Goal: Book appointment/travel/reservation

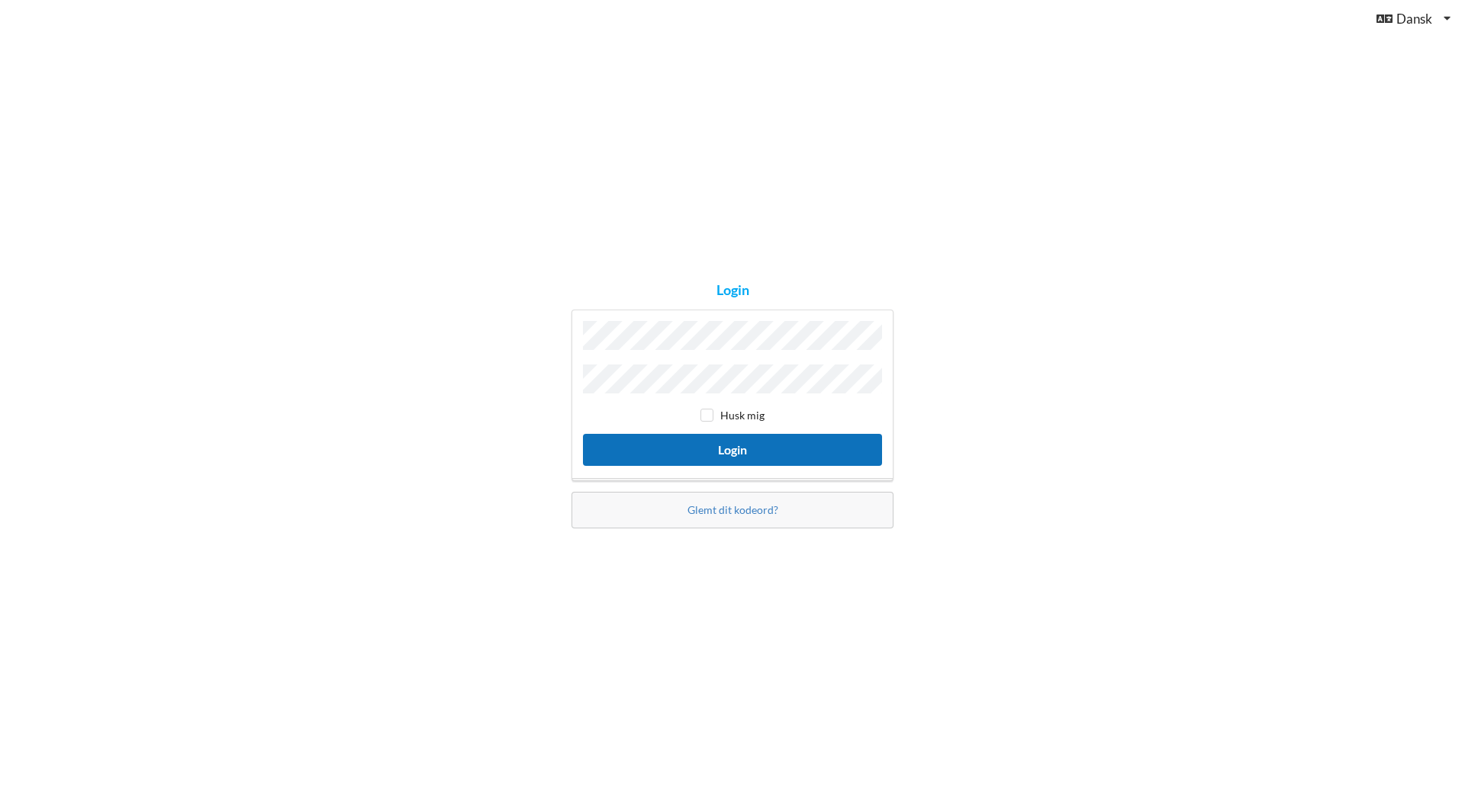
click at [754, 440] on button "Login" at bounding box center [732, 449] width 299 height 31
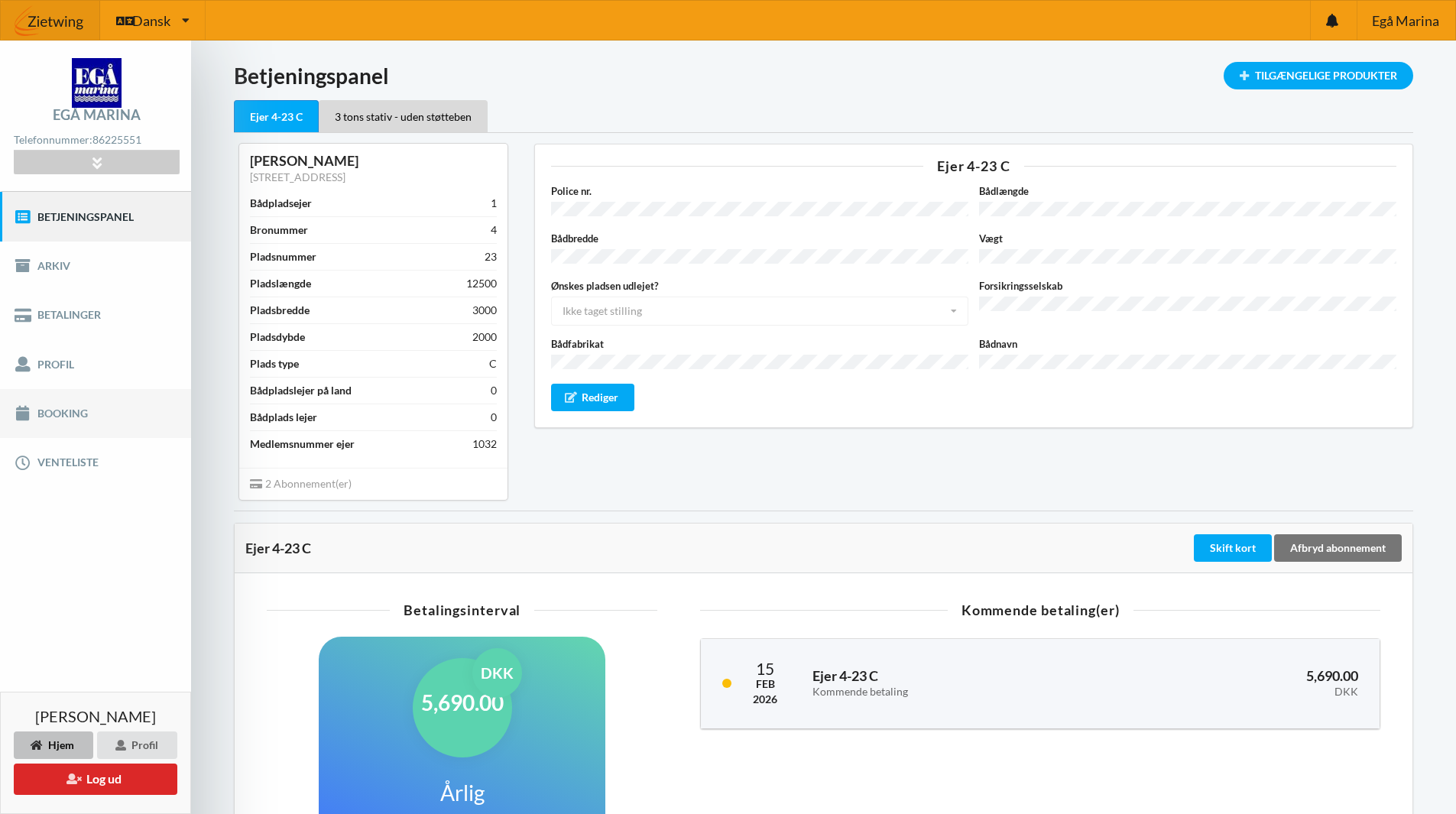
click at [38, 404] on link "Booking" at bounding box center [96, 413] width 191 height 49
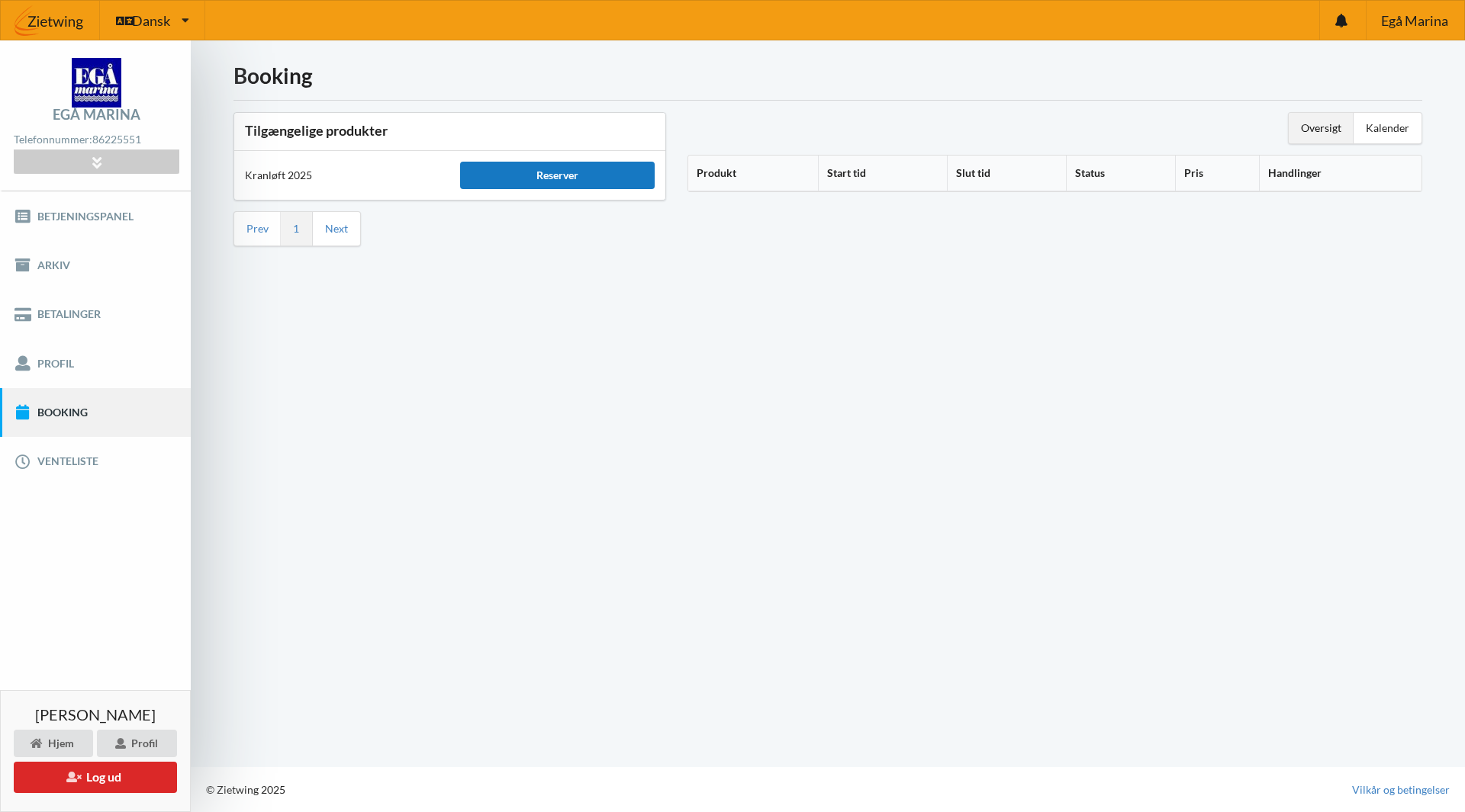
click at [563, 181] on div "Reserver" at bounding box center [556, 176] width 194 height 28
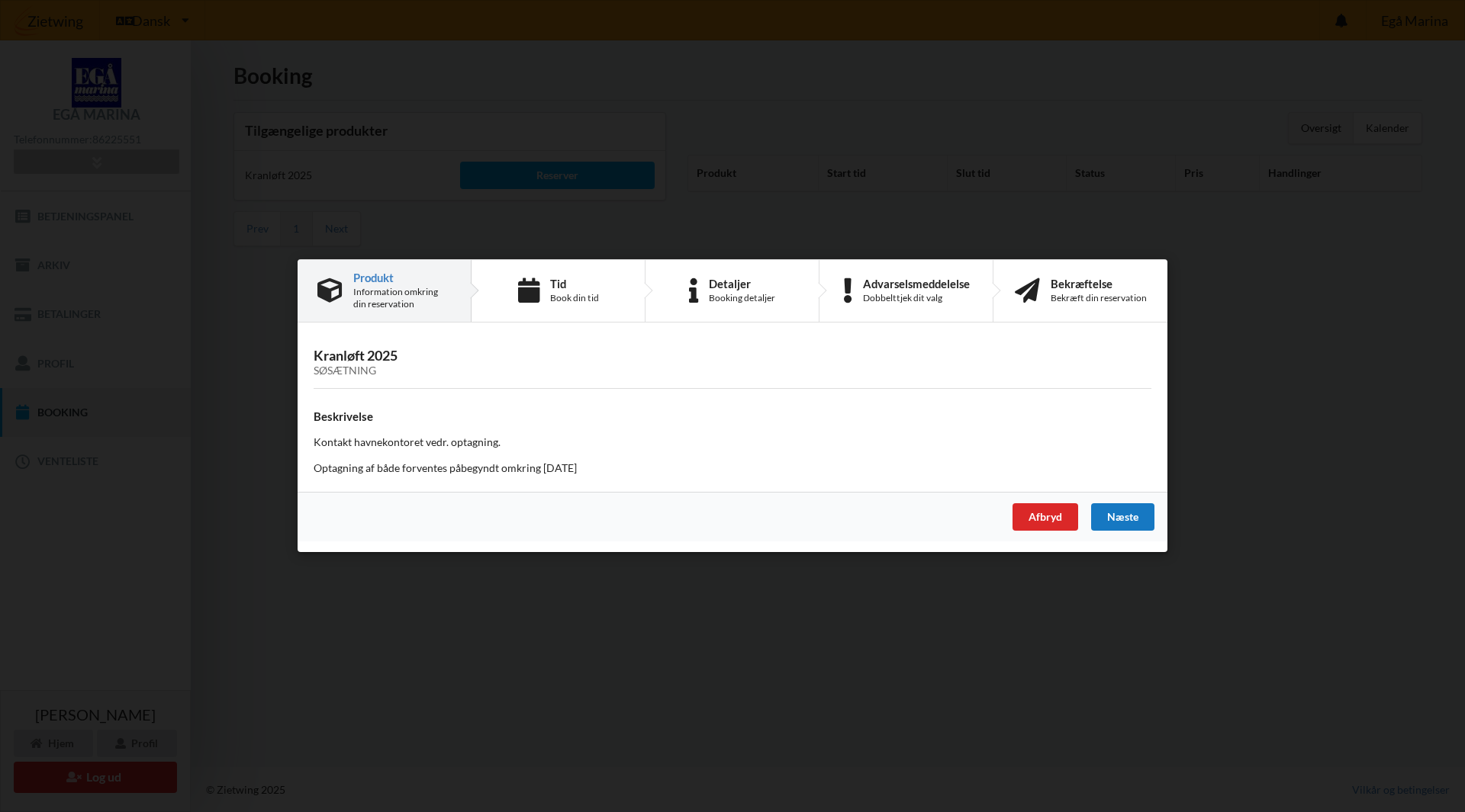
click at [1127, 510] on div "Næste" at bounding box center [1123, 518] width 64 height 28
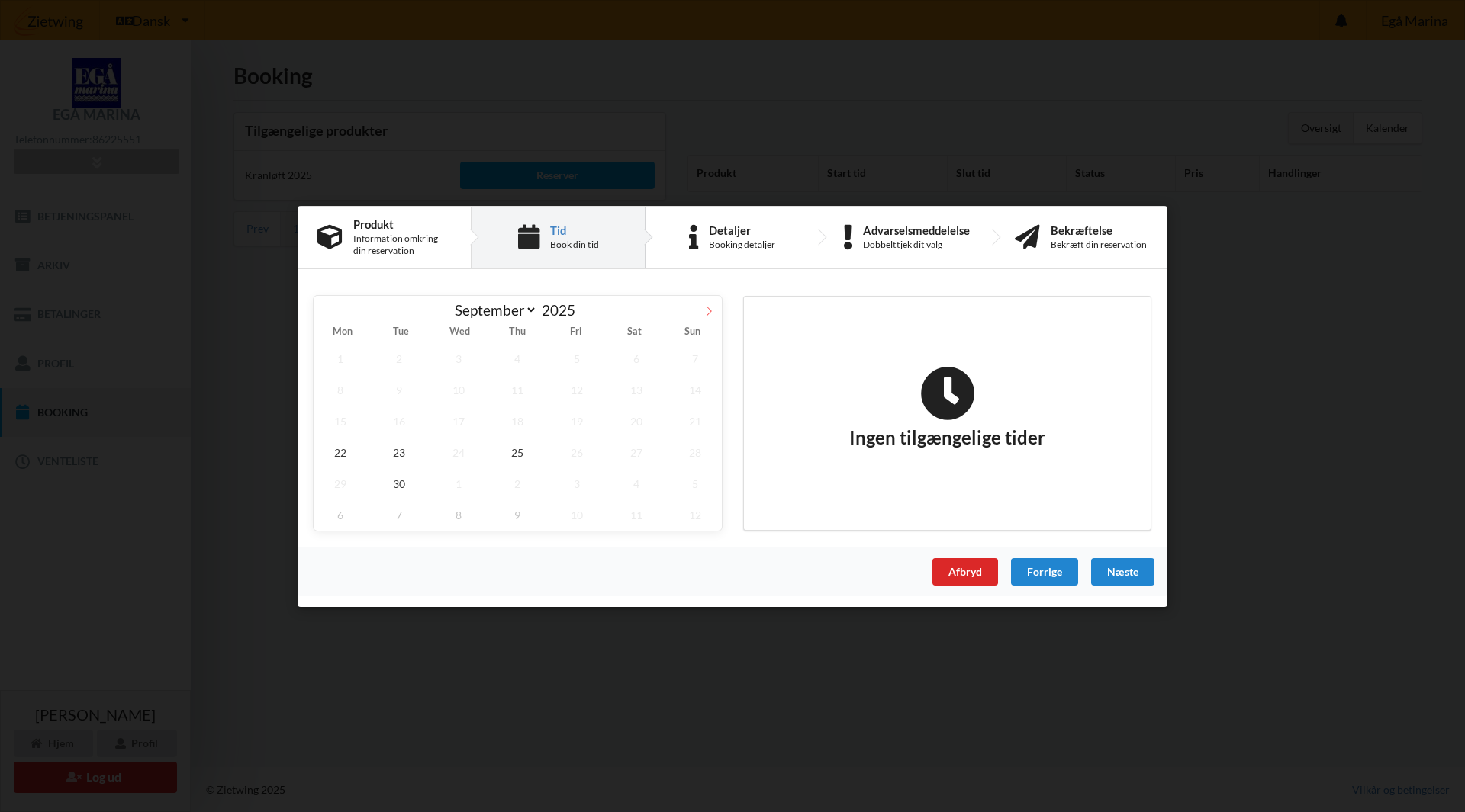
click at [707, 312] on icon at bounding box center [709, 310] width 11 height 11
select select "9"
click at [573, 443] on span "24" at bounding box center [577, 451] width 54 height 31
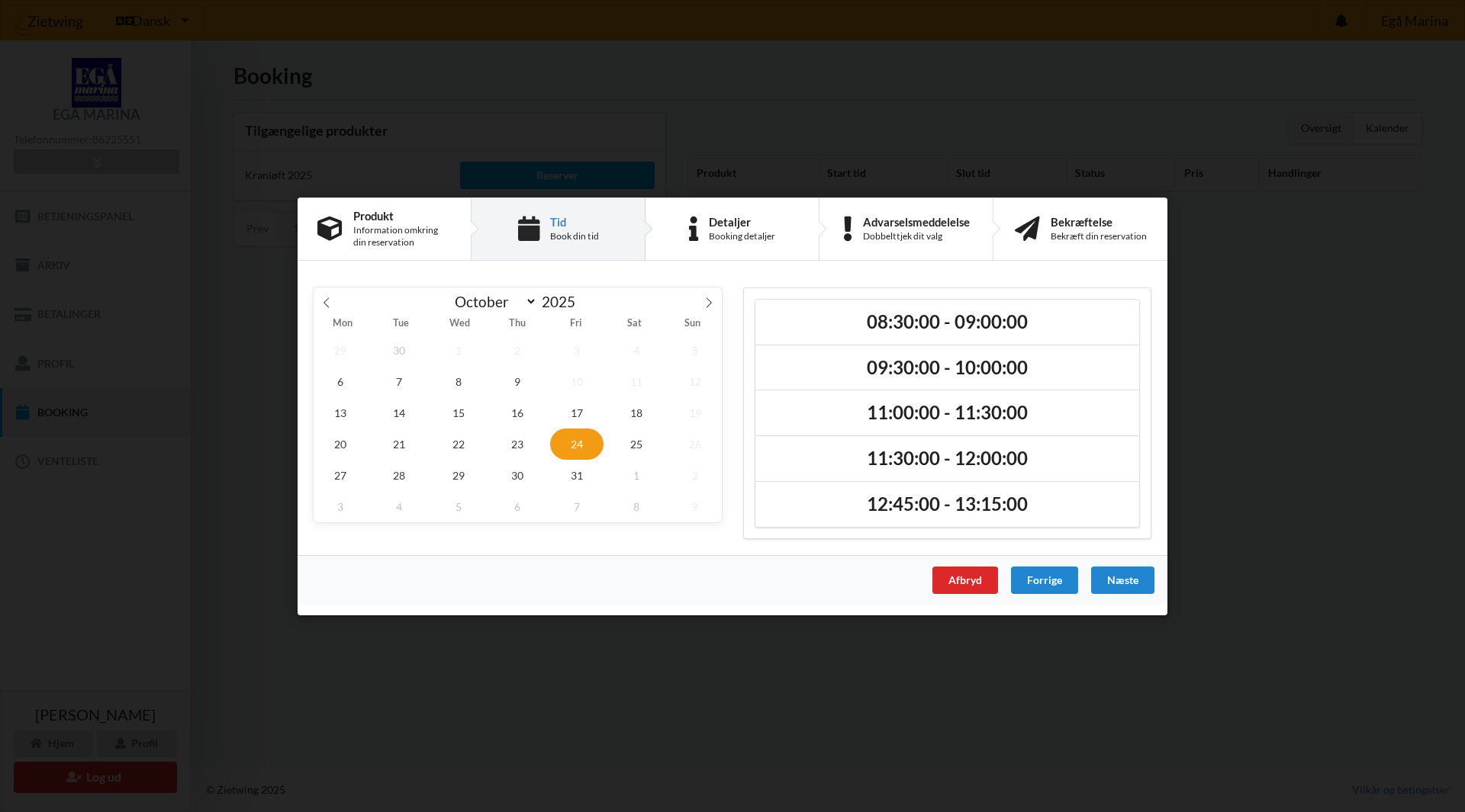
click at [579, 383] on span "10" at bounding box center [577, 380] width 54 height 31
click at [523, 381] on span "9" at bounding box center [519, 380] width 54 height 31
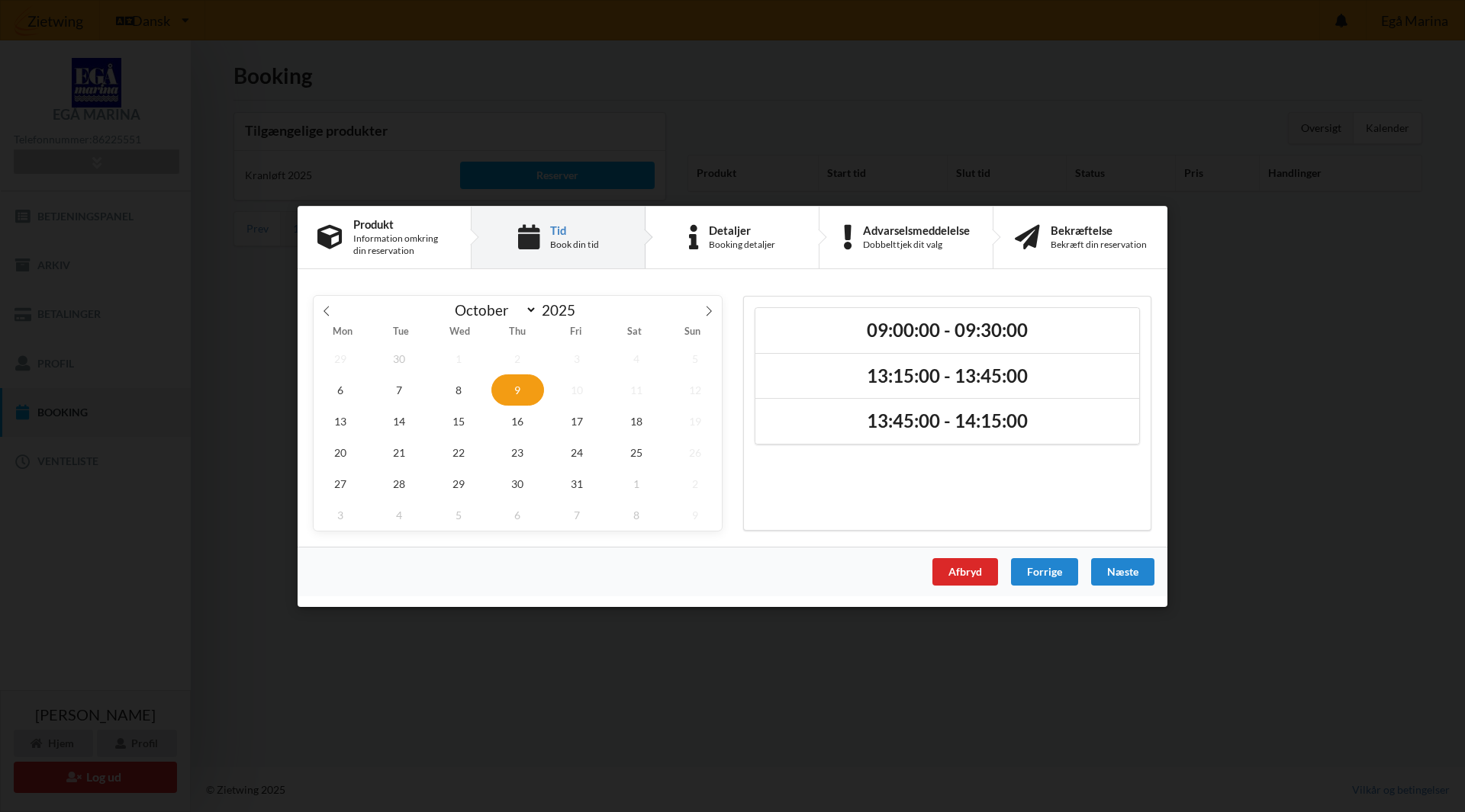
click at [577, 391] on span "10" at bounding box center [577, 389] width 54 height 31
click at [583, 417] on span "17" at bounding box center [577, 420] width 54 height 31
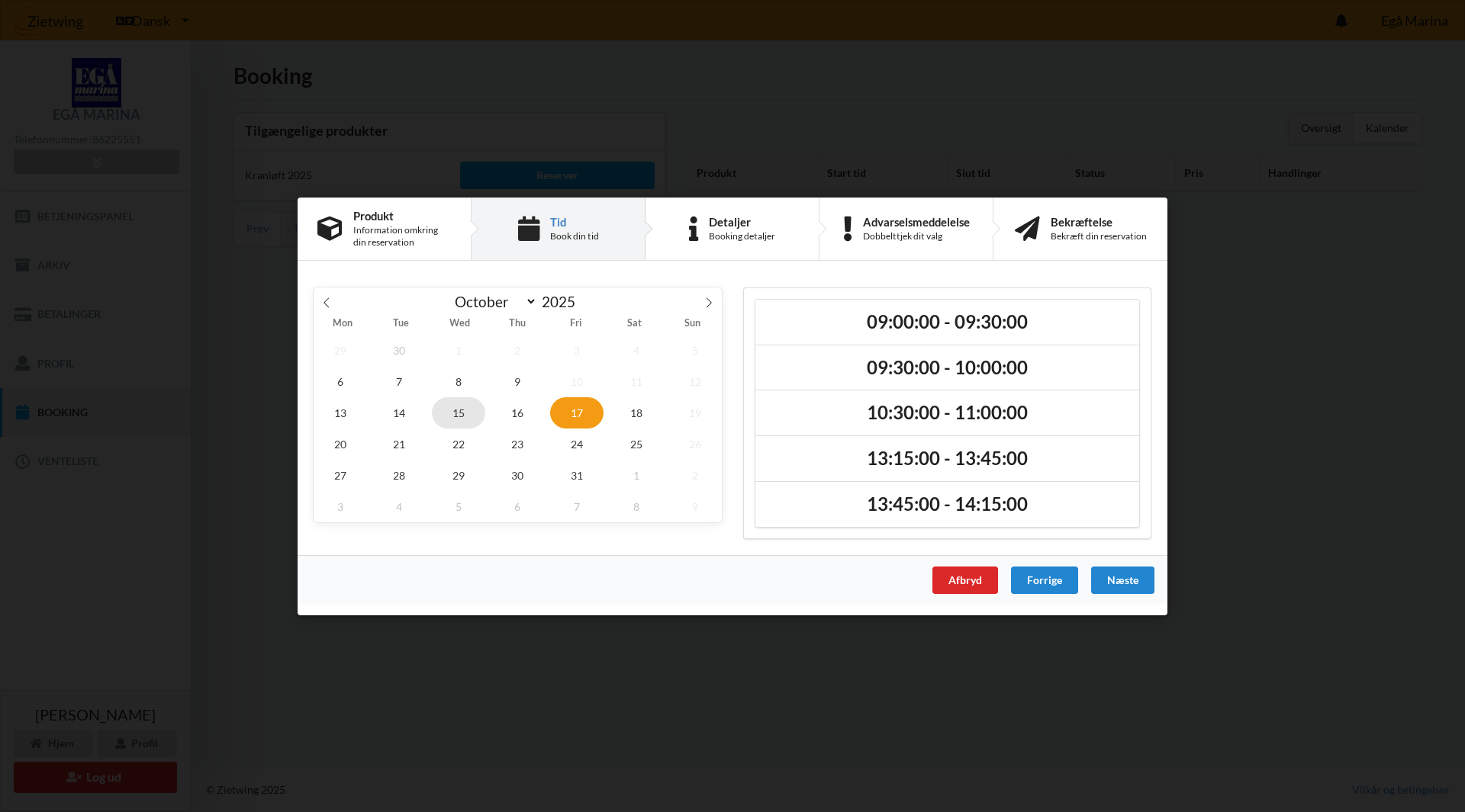
click at [464, 417] on span "15" at bounding box center [459, 412] width 54 height 31
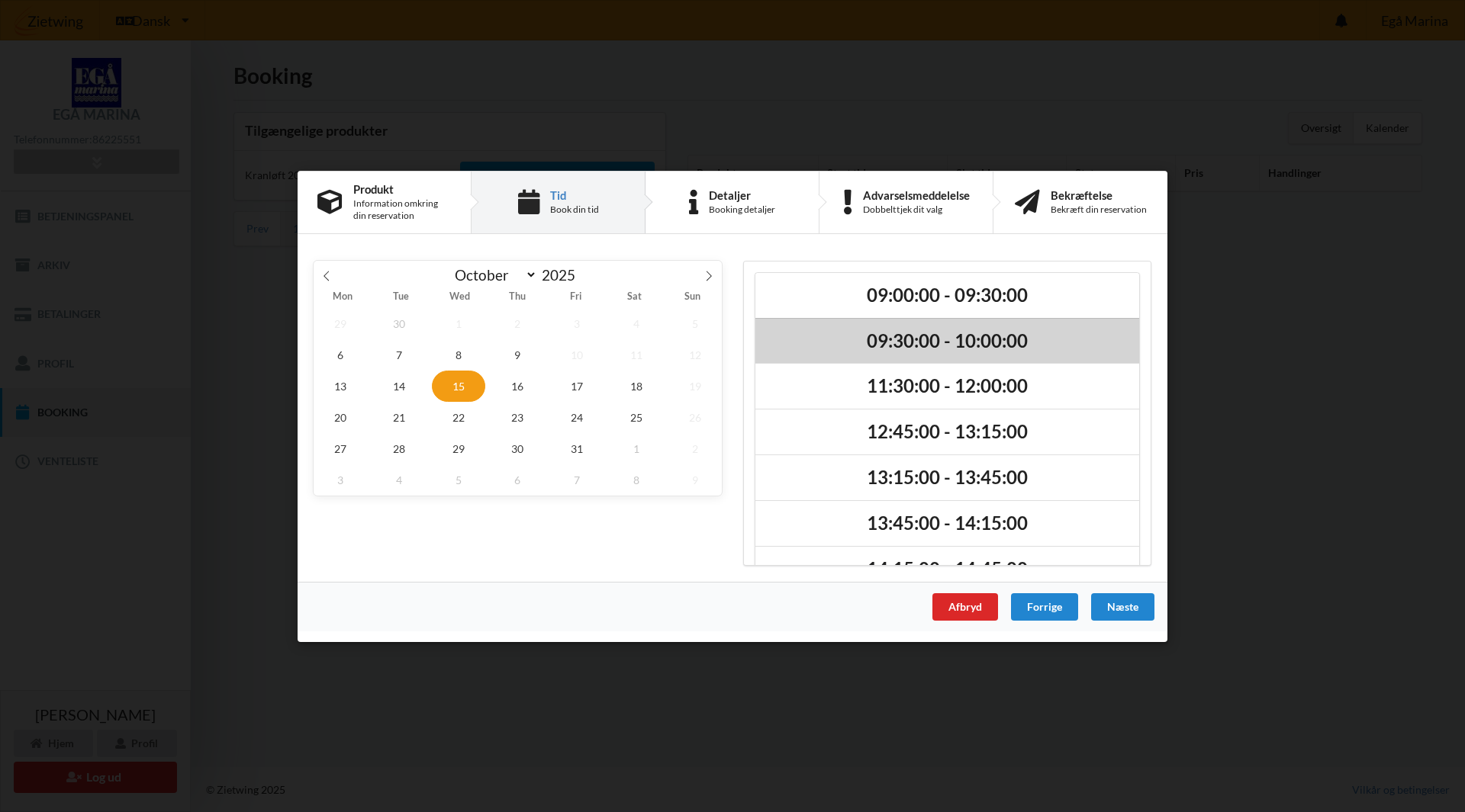
click at [987, 342] on h2 "09:30:00 - 10:00:00" at bounding box center [947, 340] width 362 height 24
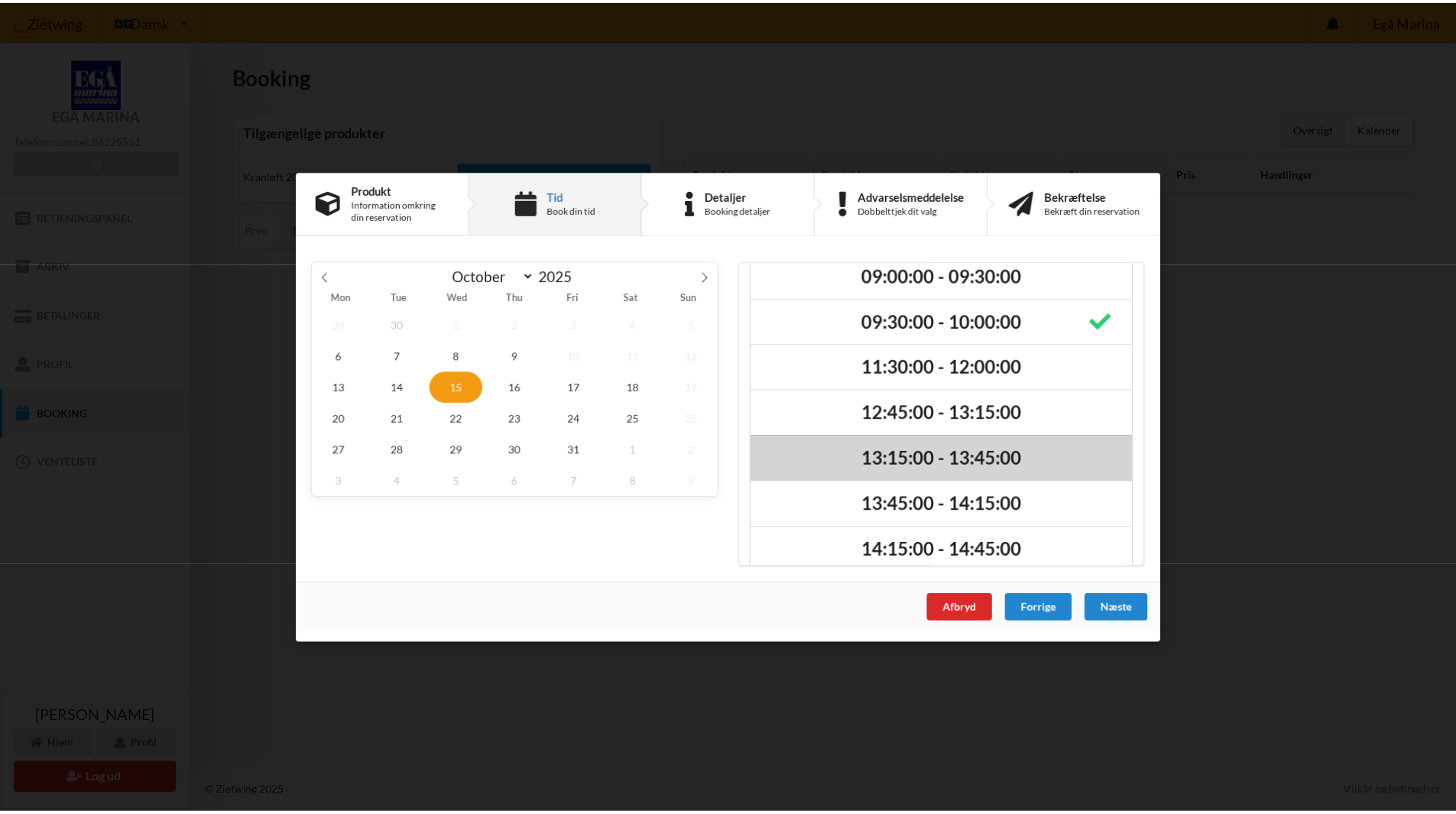
scroll to position [38, 0]
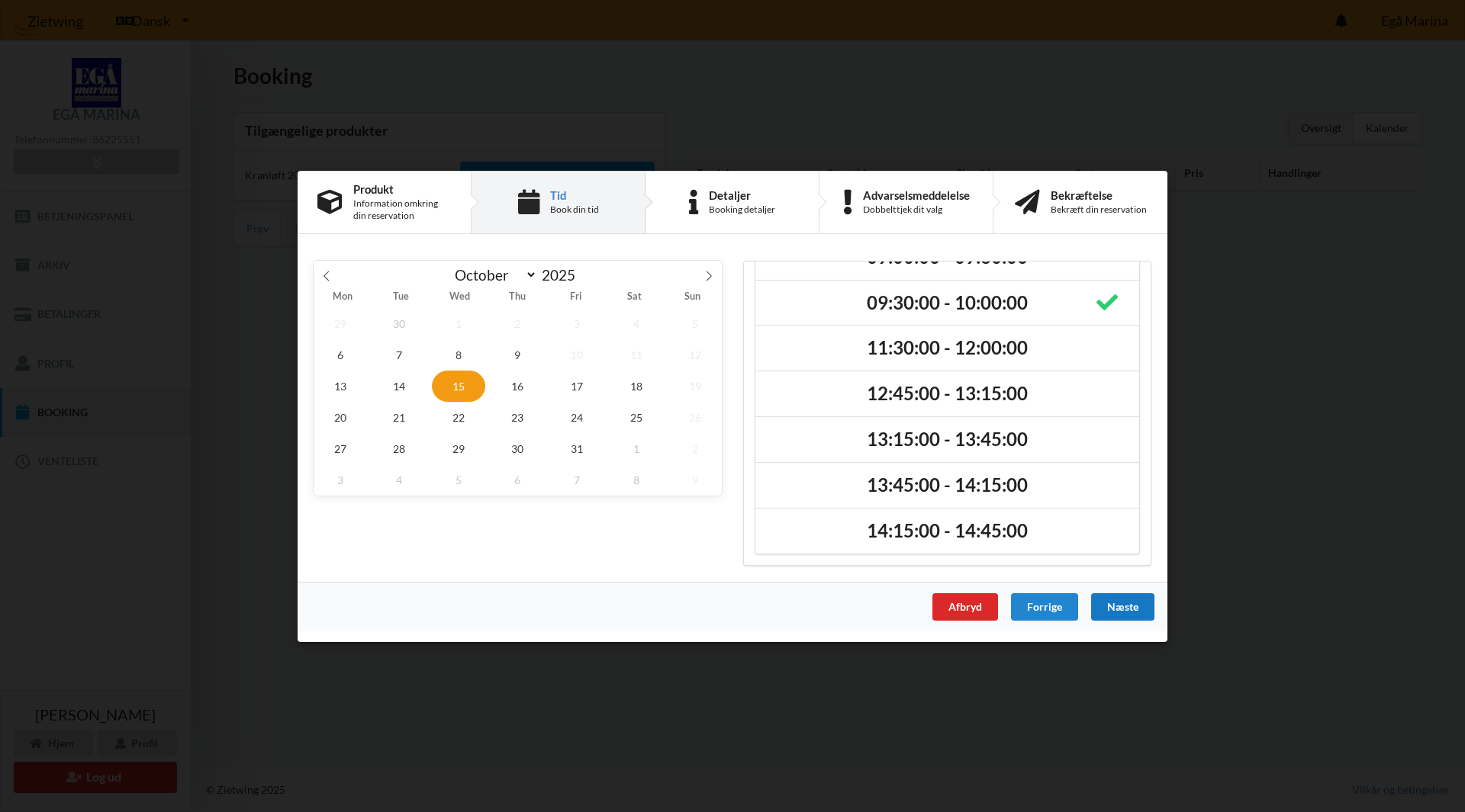
click at [1122, 606] on div "Næste" at bounding box center [1123, 607] width 64 height 28
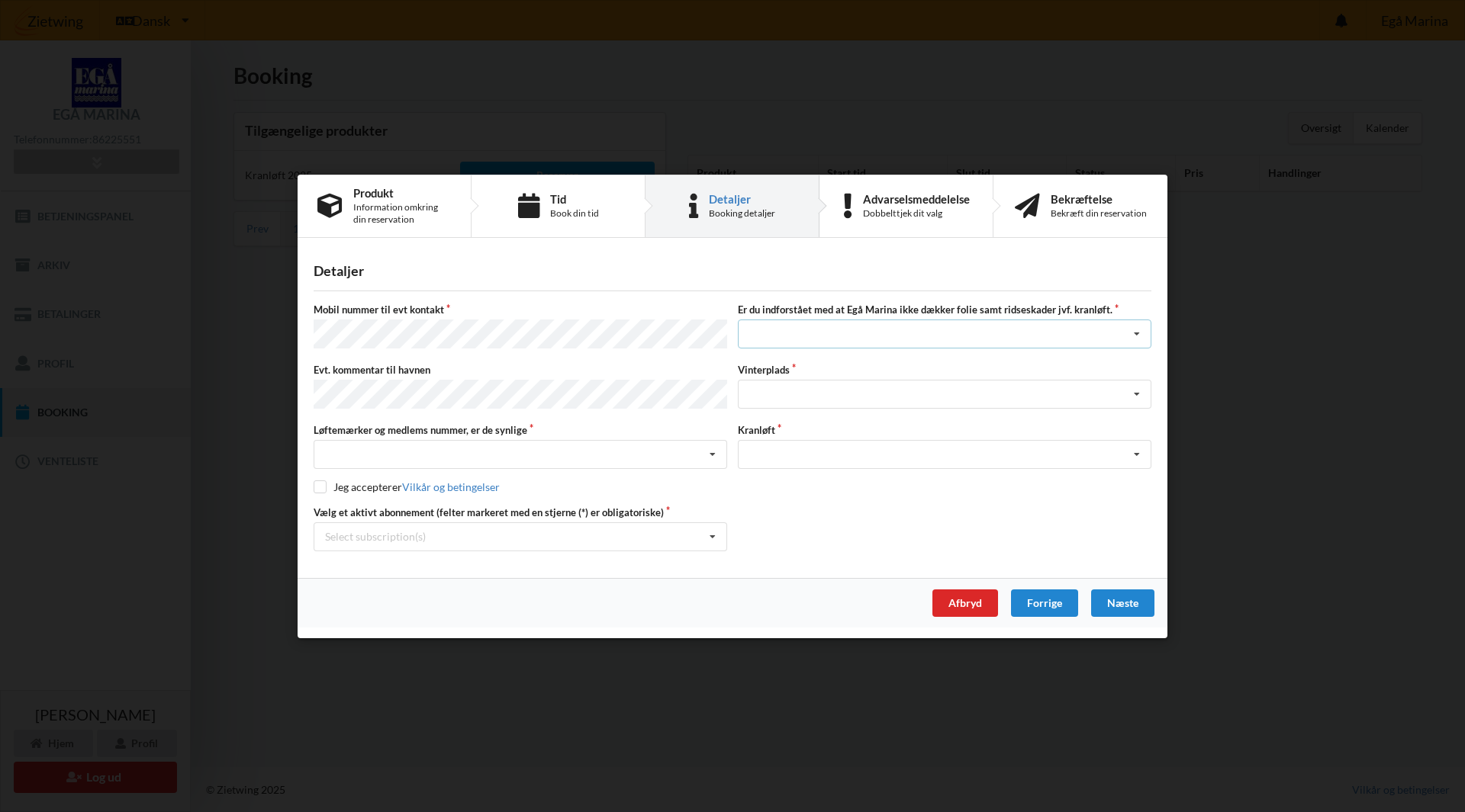
click at [982, 338] on div "Jeg har tæpper med og tager selv ansvaret for eventuelle folie samt ridseskader…" at bounding box center [943, 333] width 413 height 29
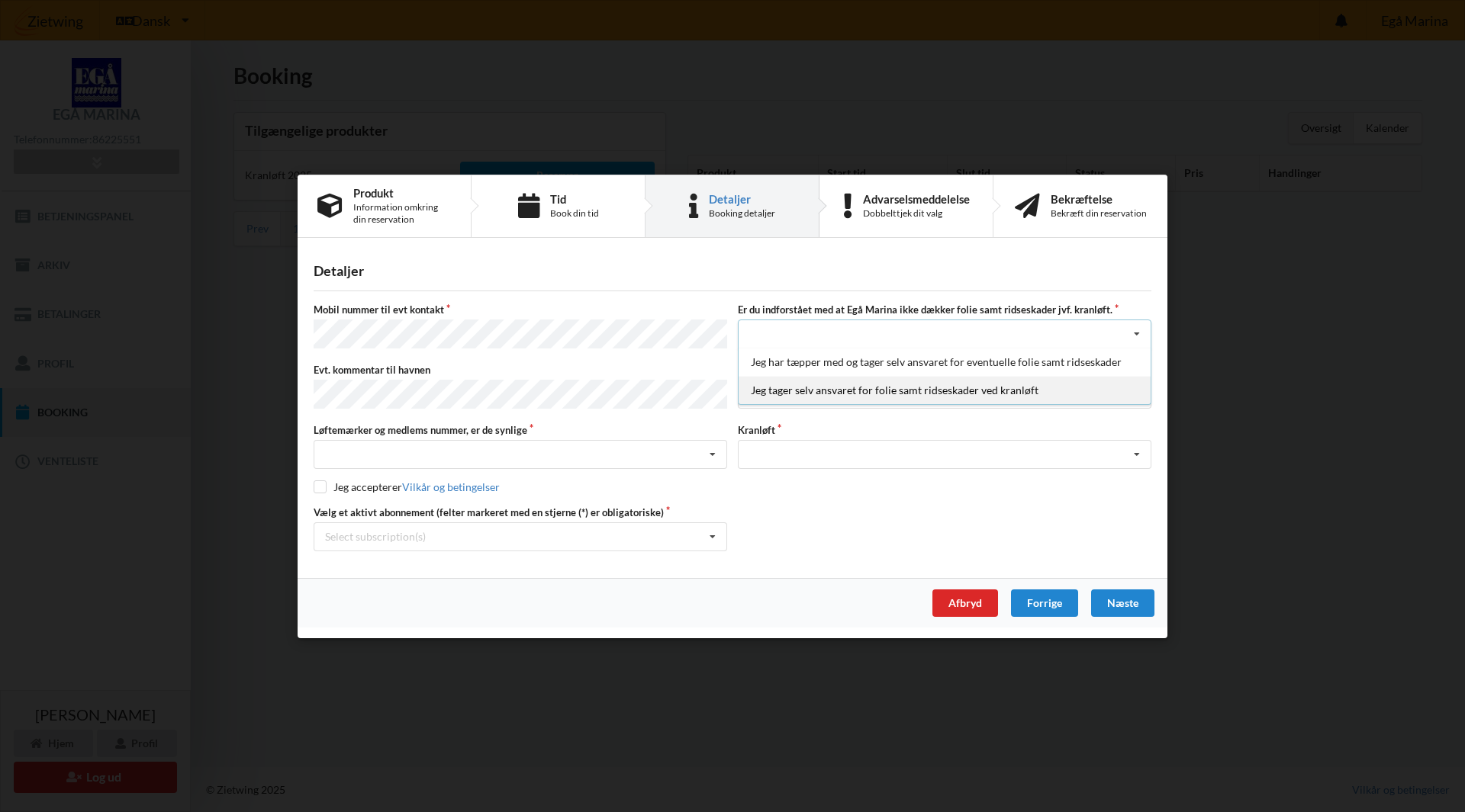
click at [920, 391] on div "Jeg tager selv ansvaret for folie samt ridseskader ved kranløft" at bounding box center [944, 390] width 412 height 28
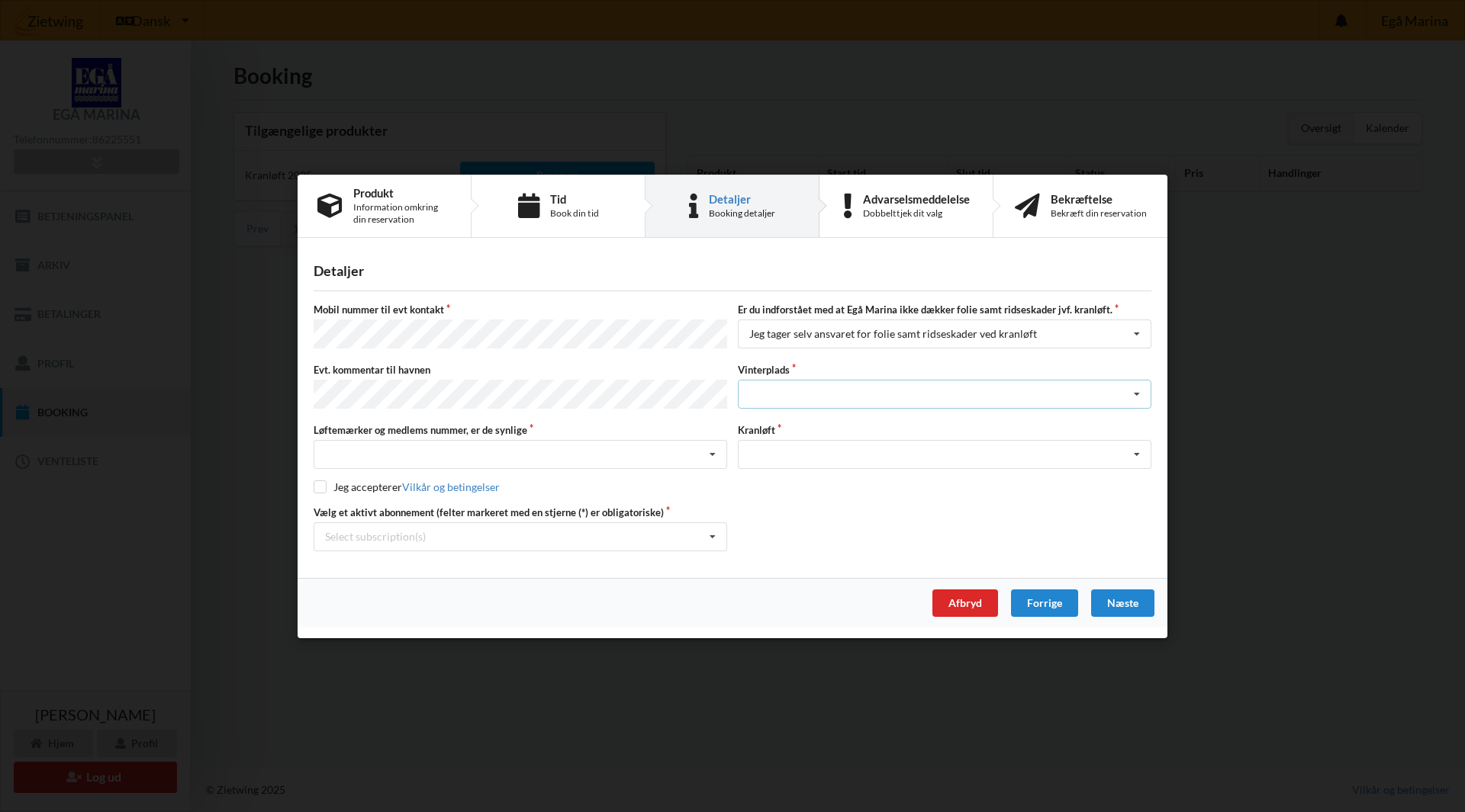
click at [851, 400] on div "Landplads nr. 1 Landplads nr. 2 Landplads nr.3 Landplads nr. 4 Landplads nr. 5 …" at bounding box center [943, 394] width 413 height 29
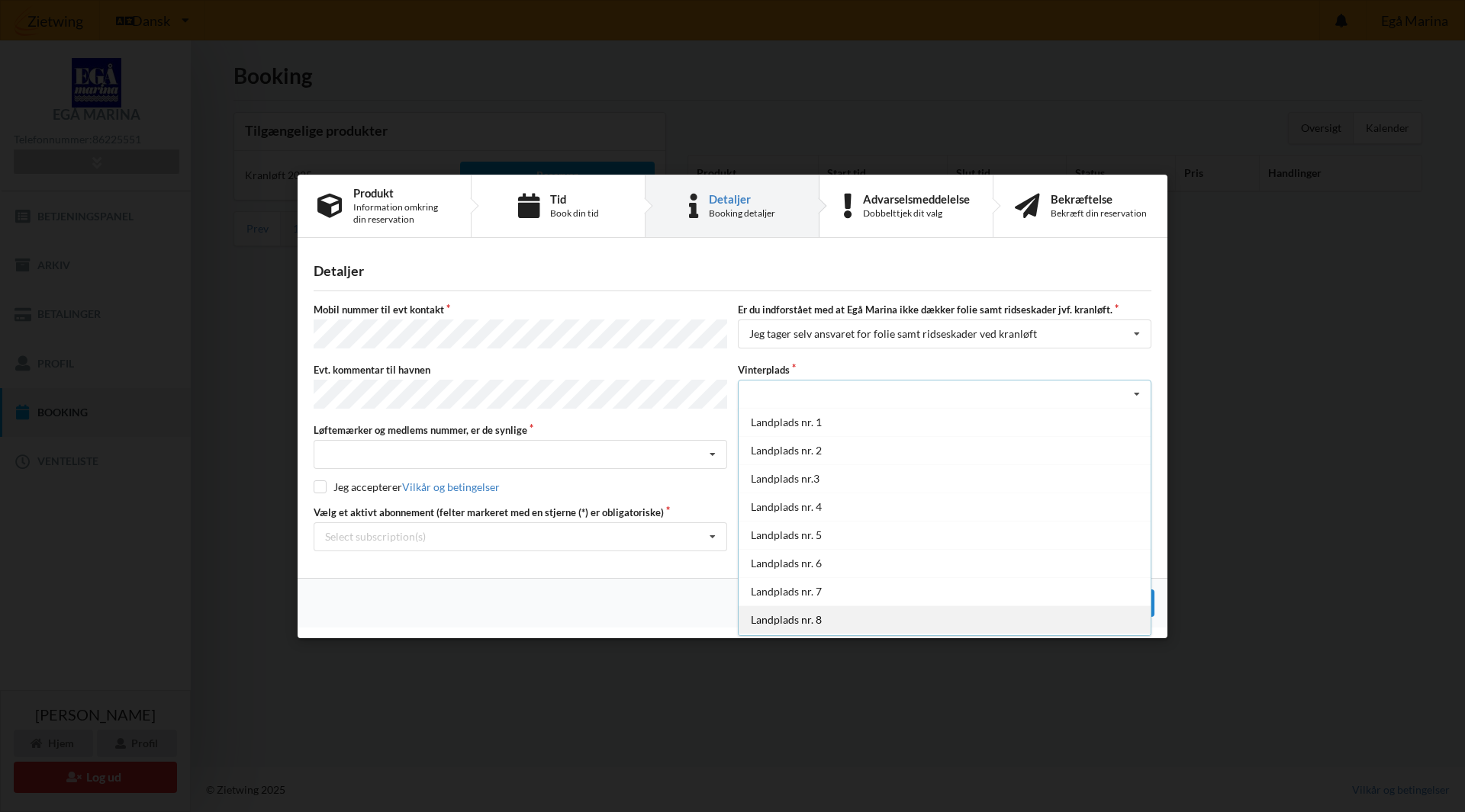
click at [904, 613] on div "Landplads nr. 8" at bounding box center [944, 620] width 412 height 28
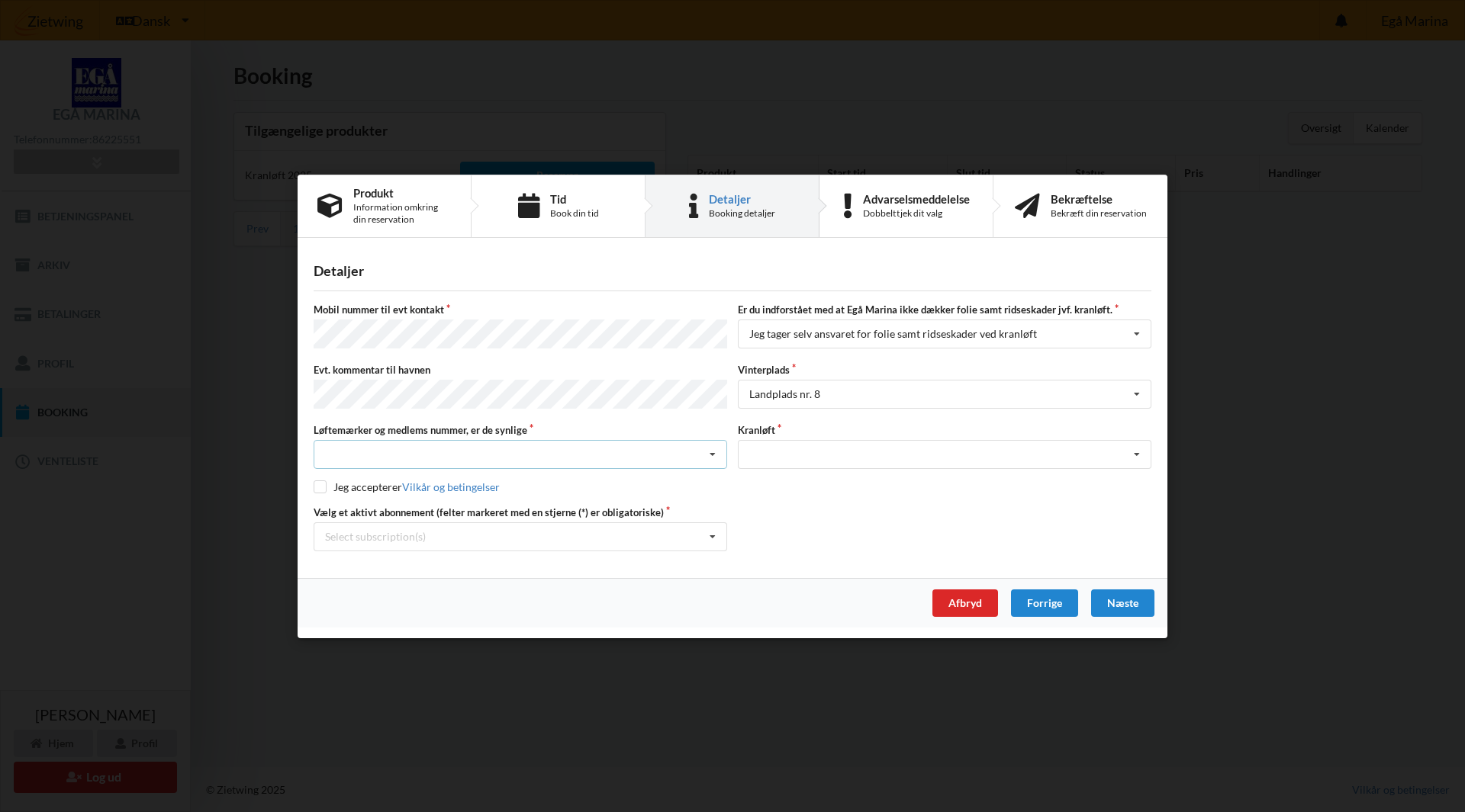
click at [517, 440] on div "Nej, jeg kontakter havnekontoret inden løftet Ja, mine mærker er synlige og int…" at bounding box center [520, 454] width 413 height 29
click at [518, 510] on div "Ja, mine mærker er synlige og intakte" at bounding box center [521, 510] width 412 height 28
click at [888, 456] on div "Optagning" at bounding box center [943, 454] width 413 height 29
click at [872, 471] on div "Optagning" at bounding box center [944, 483] width 412 height 28
click at [313, 473] on div "Detaljer [PERSON_NAME] nummer til evt kontakt Er du indforstået med at Egå Mari…" at bounding box center [732, 412] width 870 height 329
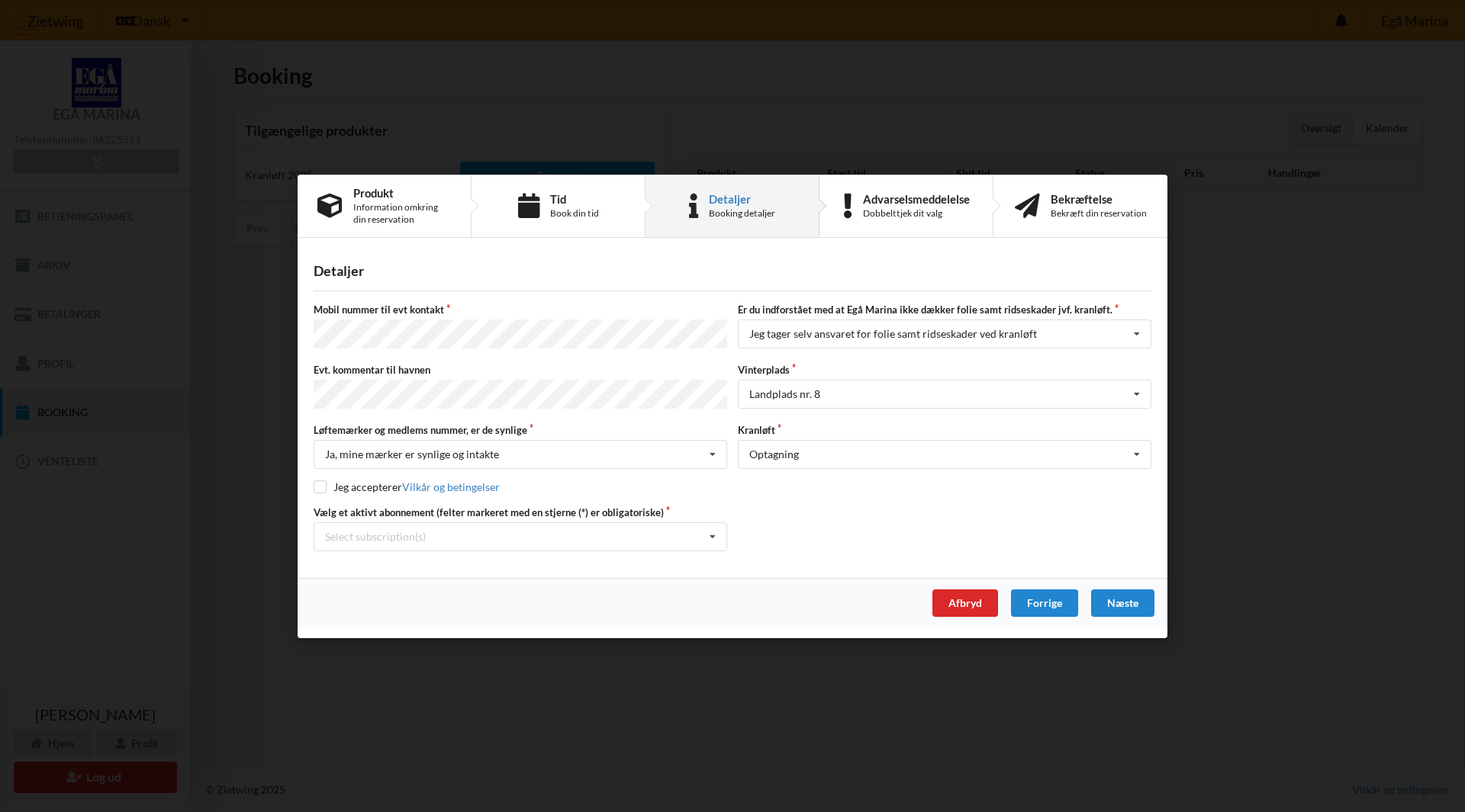
click at [321, 483] on div "Jeg accepterer Vilkår og betingelser" at bounding box center [406, 487] width 186 height 13
click at [321, 484] on input "checkbox" at bounding box center [319, 487] width 13 height 13
checkbox input "true"
click at [1124, 606] on div "Næste" at bounding box center [1123, 603] width 64 height 28
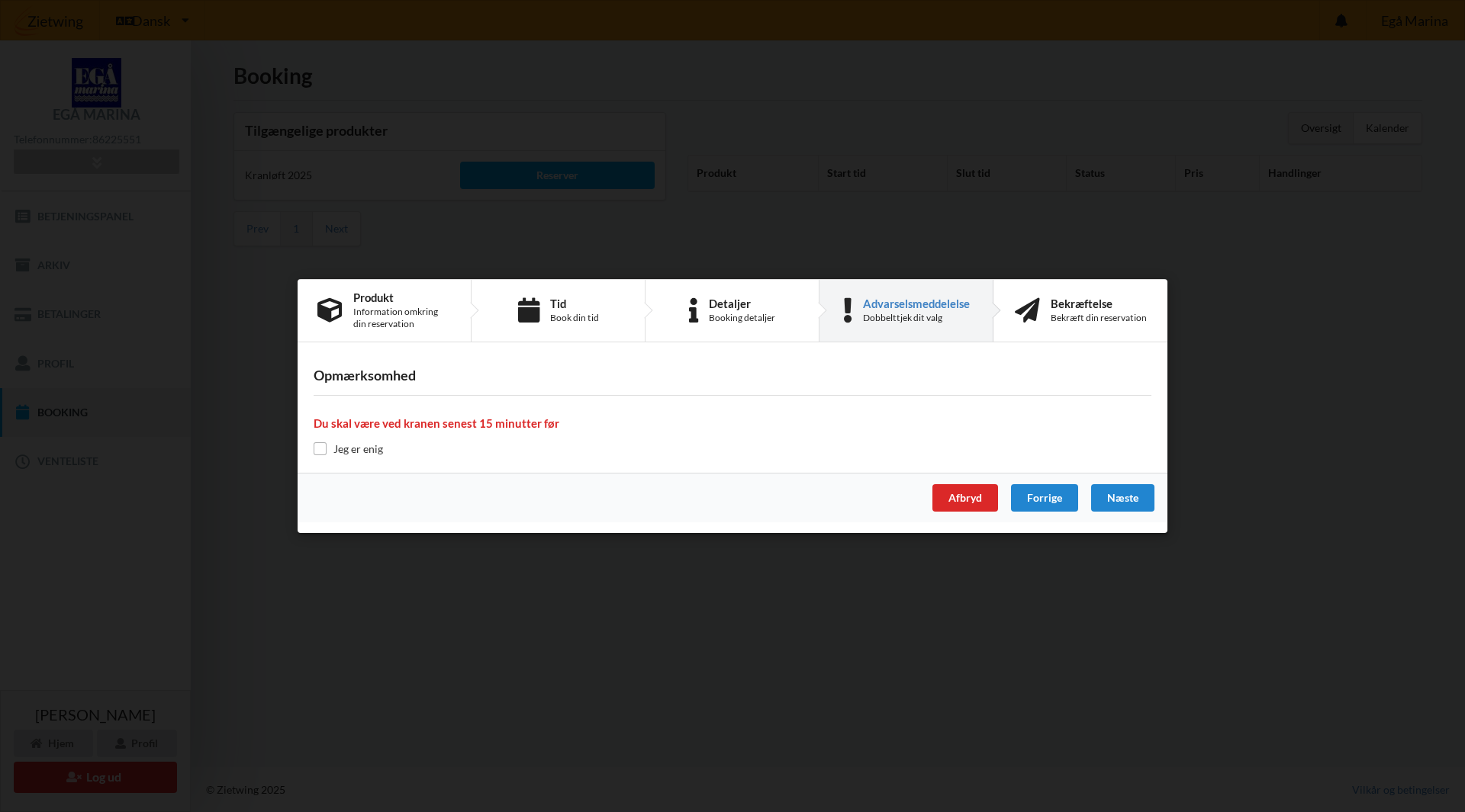
drag, startPoint x: 394, startPoint y: 450, endPoint x: 371, endPoint y: 443, distance: 24.0
click at [387, 448] on div "Jeg er enig" at bounding box center [732, 449] width 838 height 15
click at [358, 448] on label "Jeg er enig" at bounding box center [348, 449] width 70 height 13
click at [321, 446] on input "checkbox" at bounding box center [319, 449] width 13 height 13
checkbox input "true"
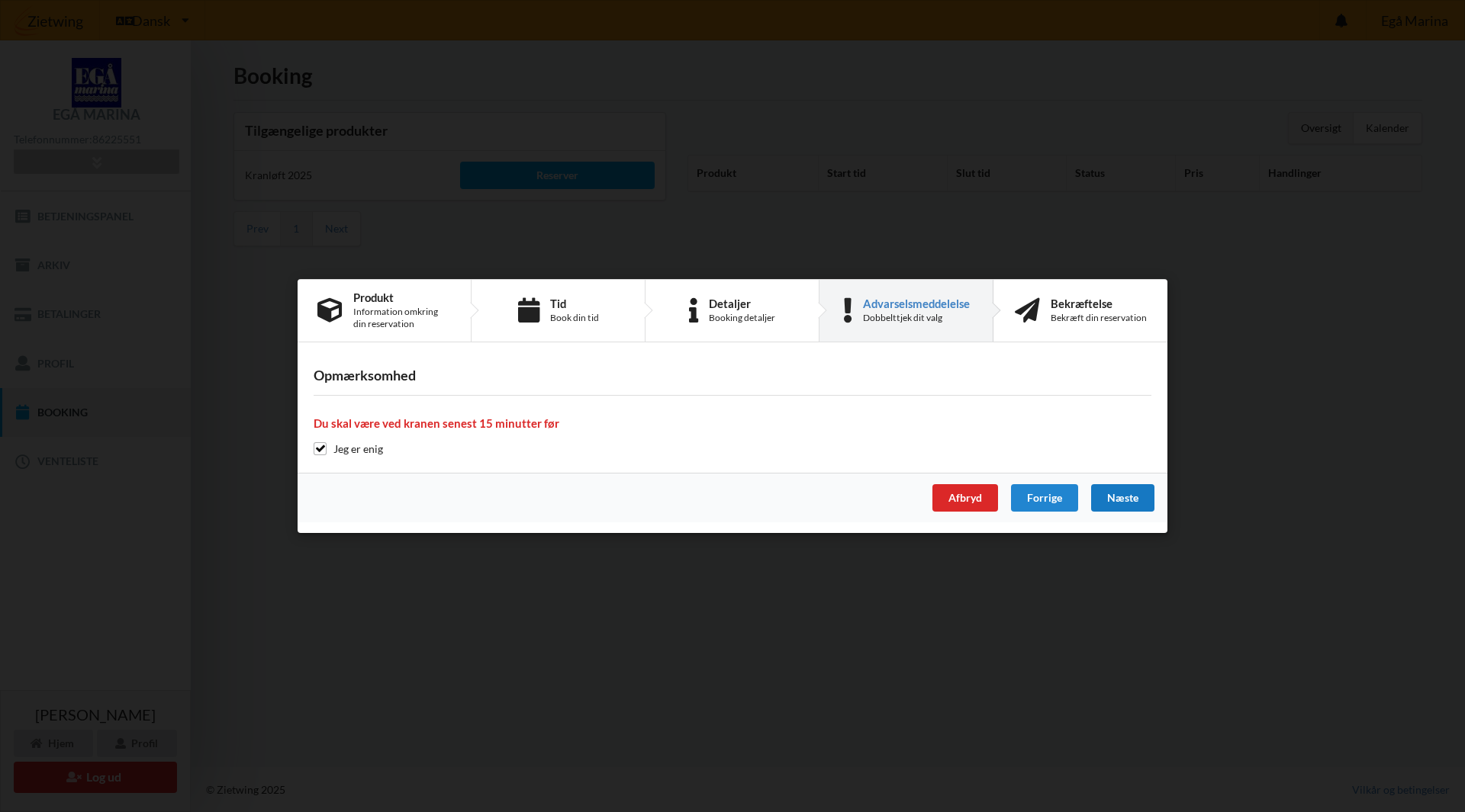
click at [1139, 496] on div "Næste" at bounding box center [1123, 499] width 64 height 28
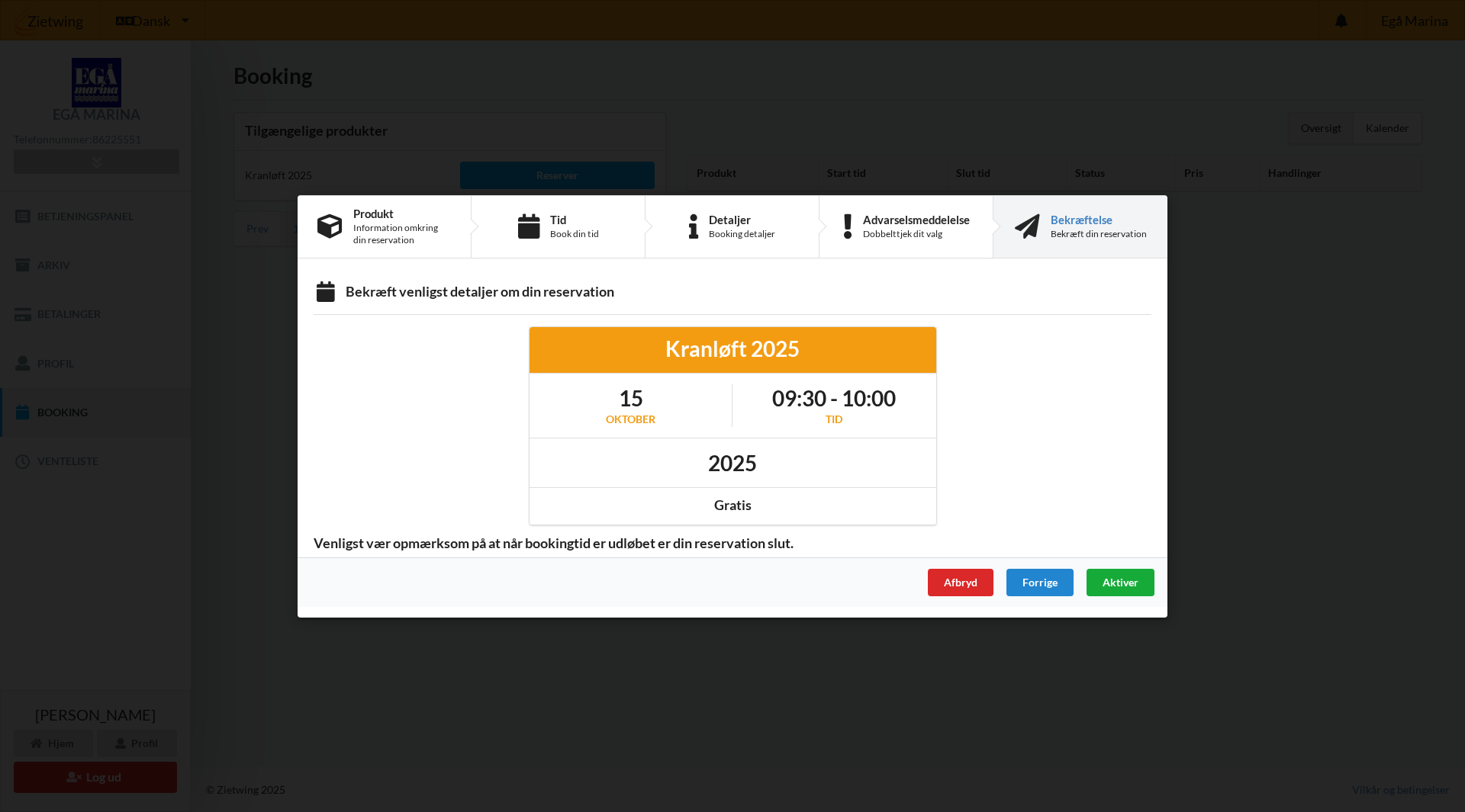
click at [1118, 574] on div "Aktiver" at bounding box center [1121, 582] width 68 height 28
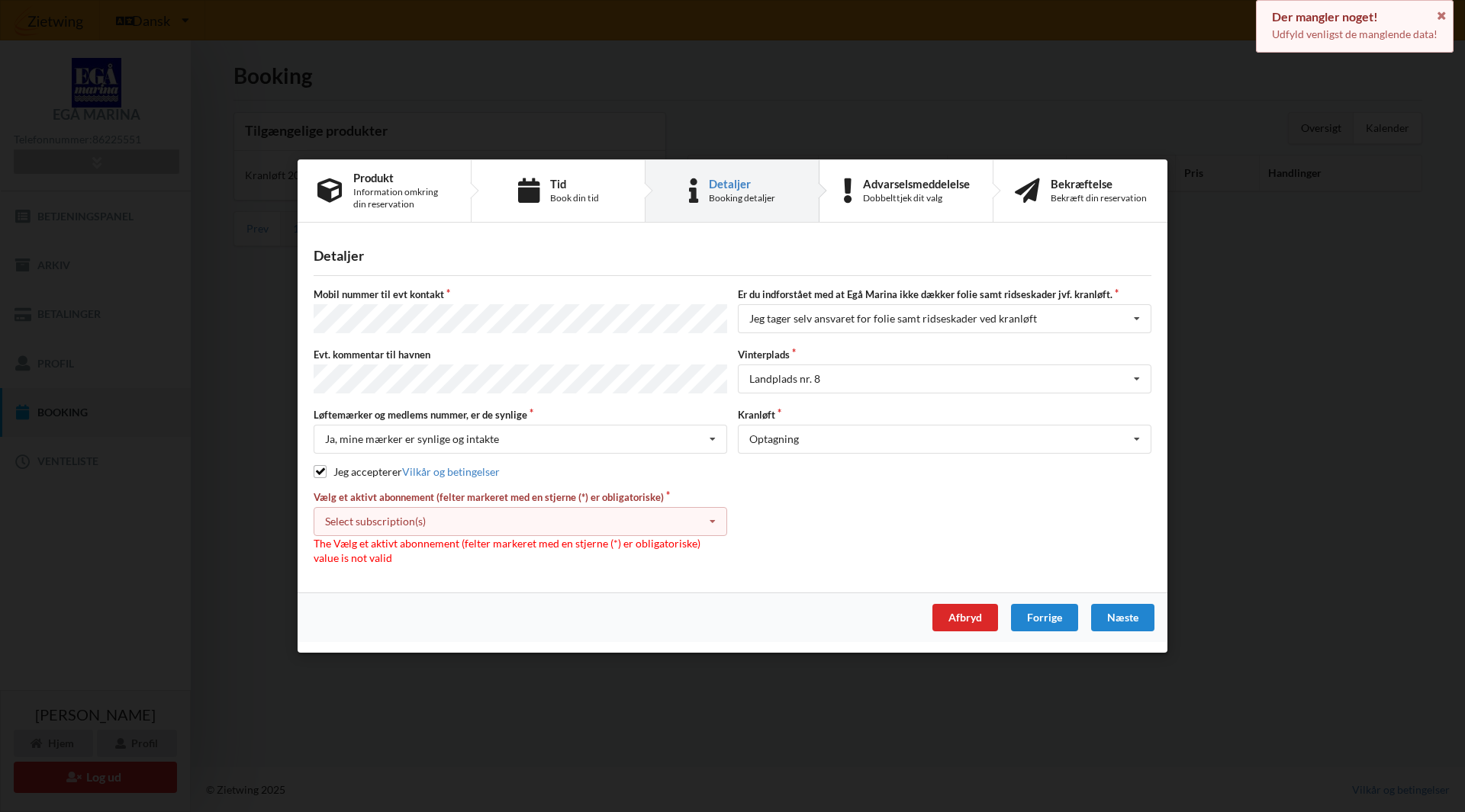
click at [411, 521] on div "Select subscription(s)" at bounding box center [375, 520] width 101 height 13
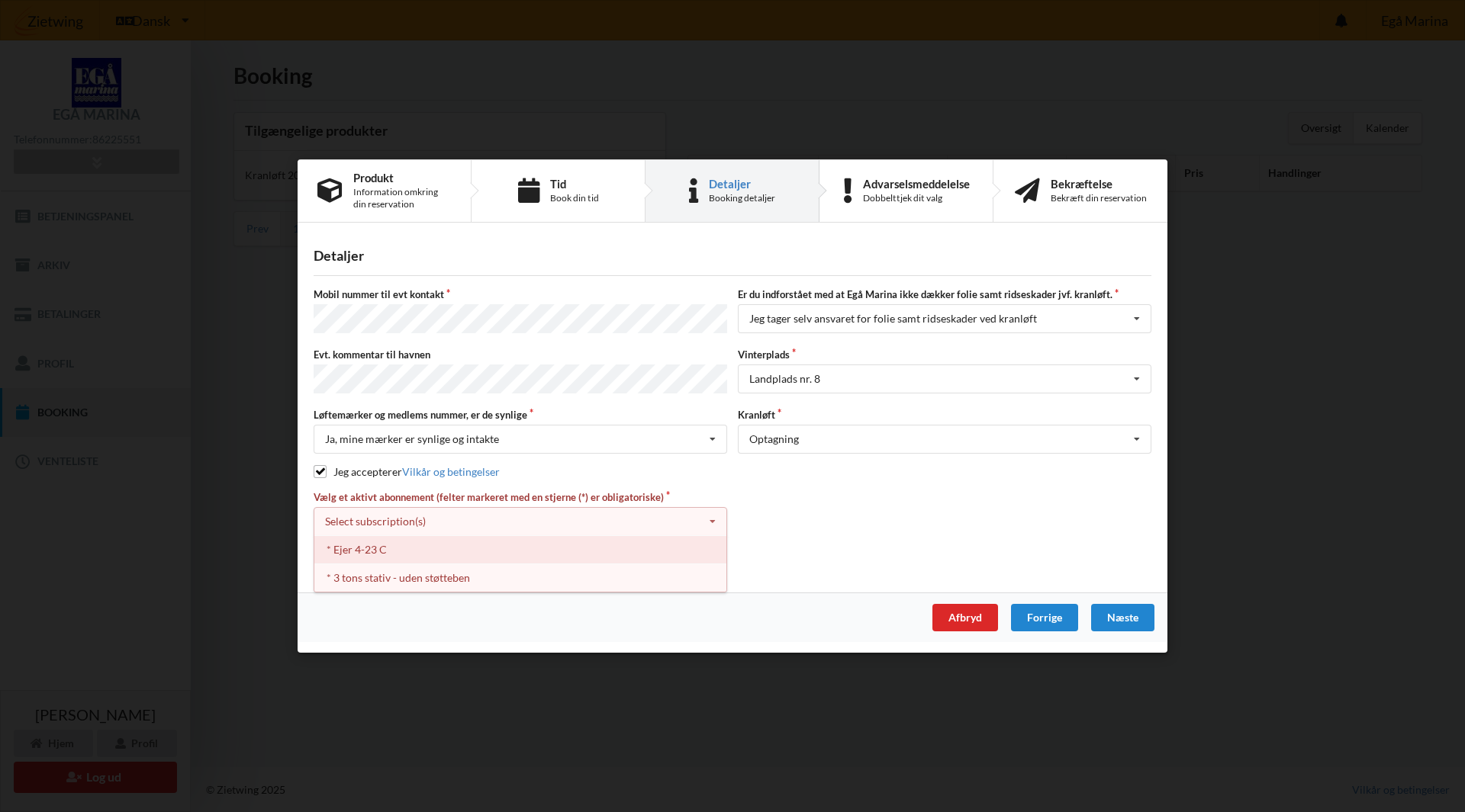
click at [400, 545] on div "* Ejer 4-23 C" at bounding box center [521, 549] width 412 height 28
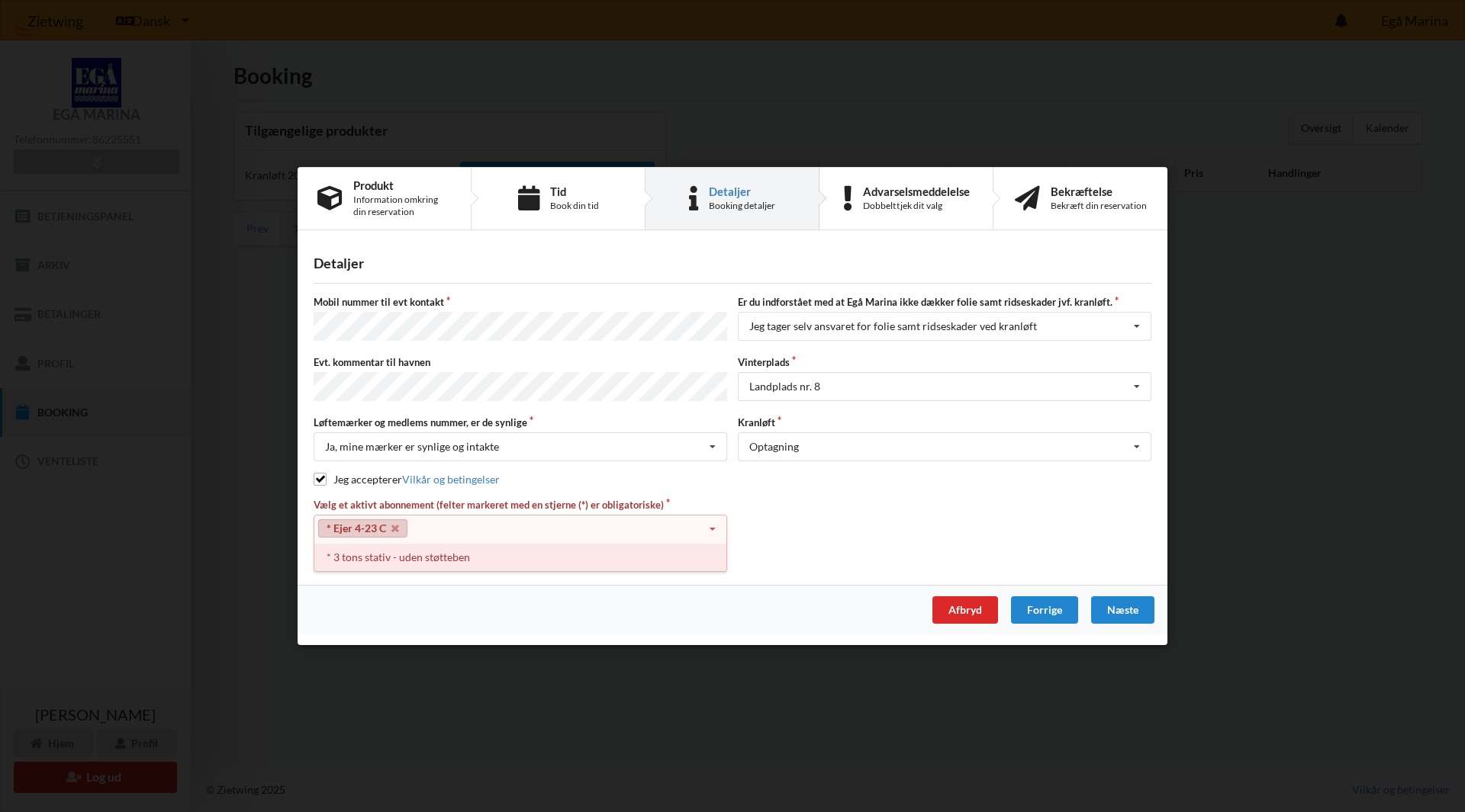
click at [446, 555] on div "* 3 tons stativ - uden støtteben" at bounding box center [521, 557] width 412 height 28
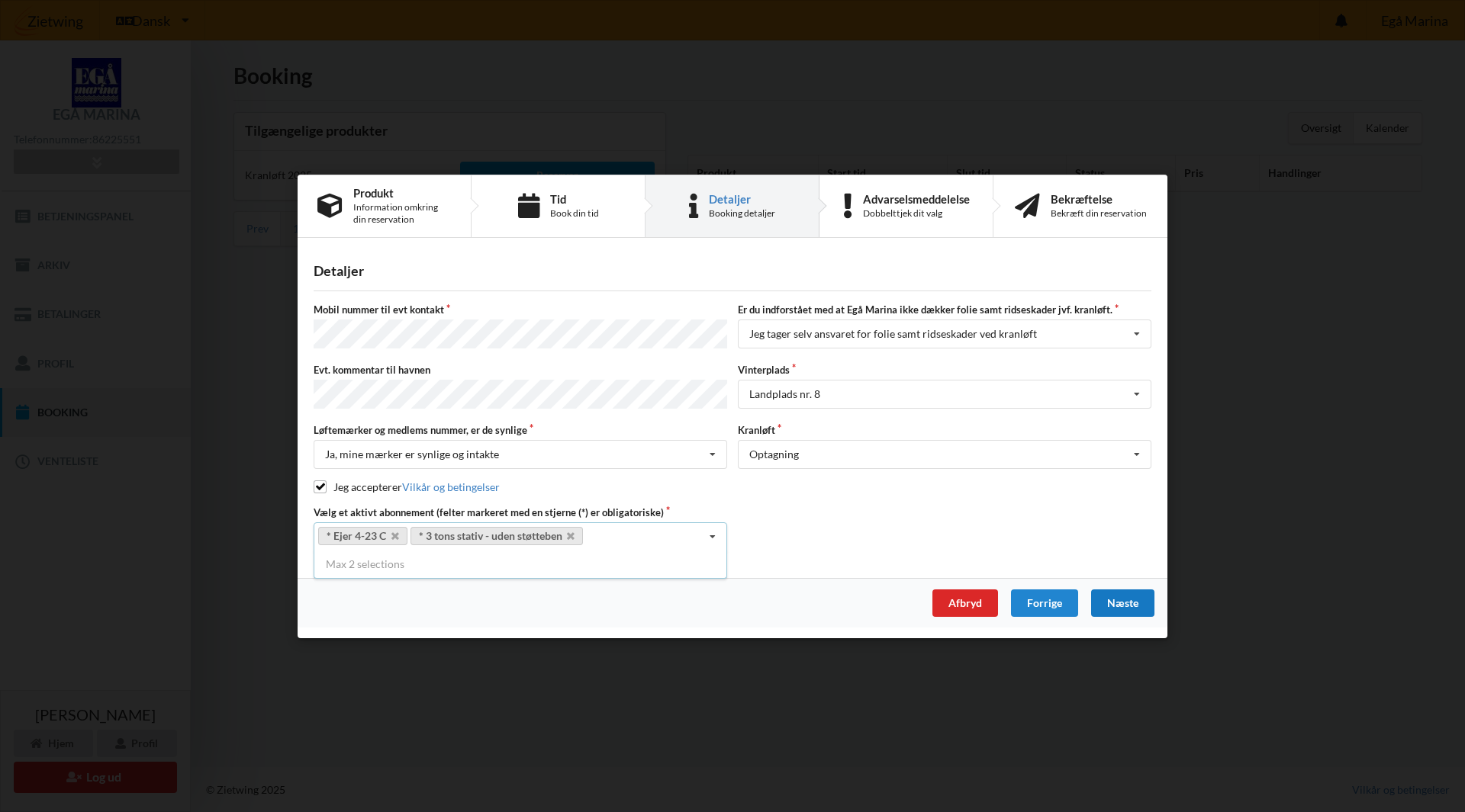
click at [1135, 594] on div "Næste" at bounding box center [1123, 603] width 64 height 28
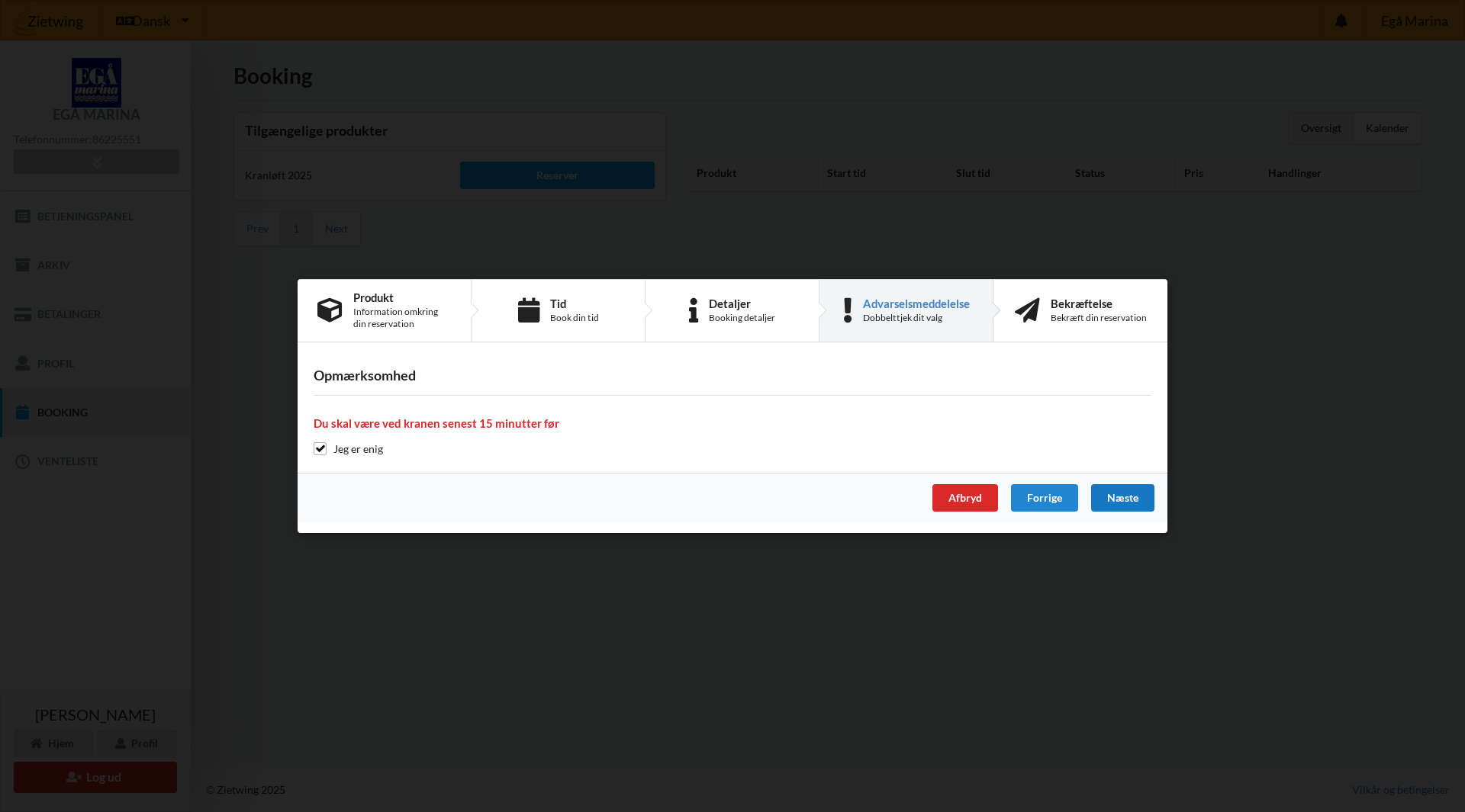
click at [1107, 496] on div "Næste" at bounding box center [1123, 499] width 64 height 28
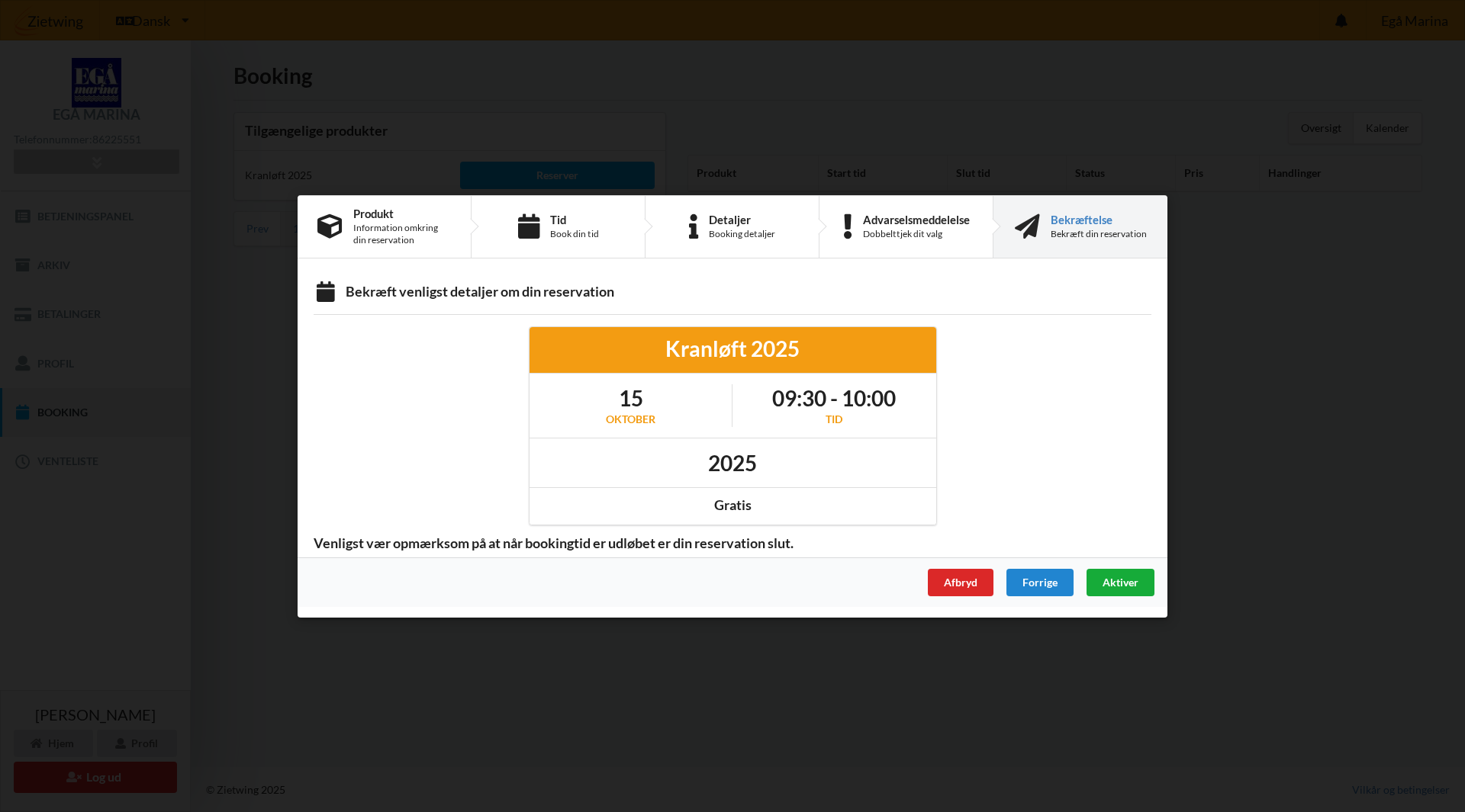
click at [1113, 573] on div "Aktiver" at bounding box center [1121, 582] width 68 height 28
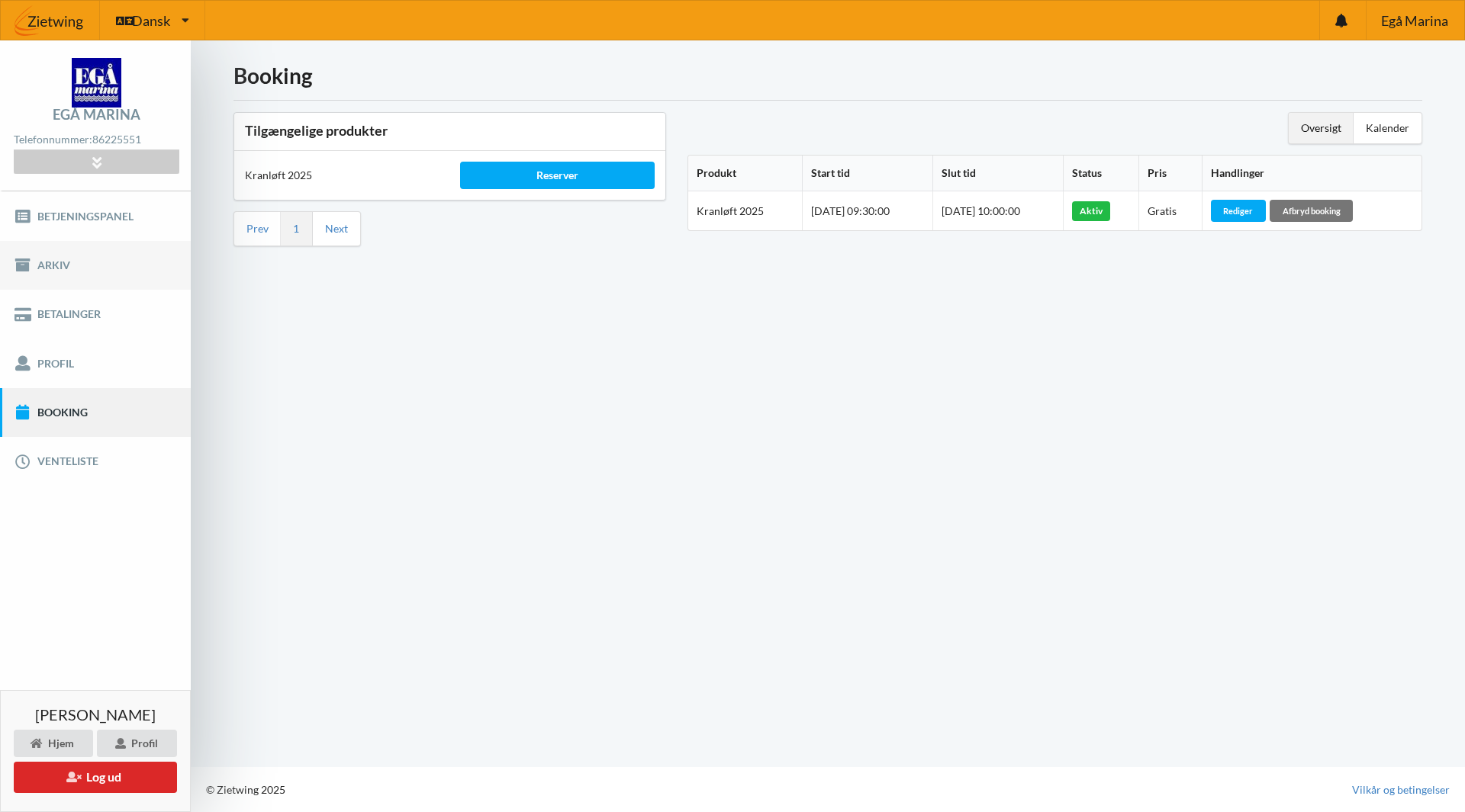
click at [48, 263] on link "Arkiv" at bounding box center [96, 265] width 191 height 49
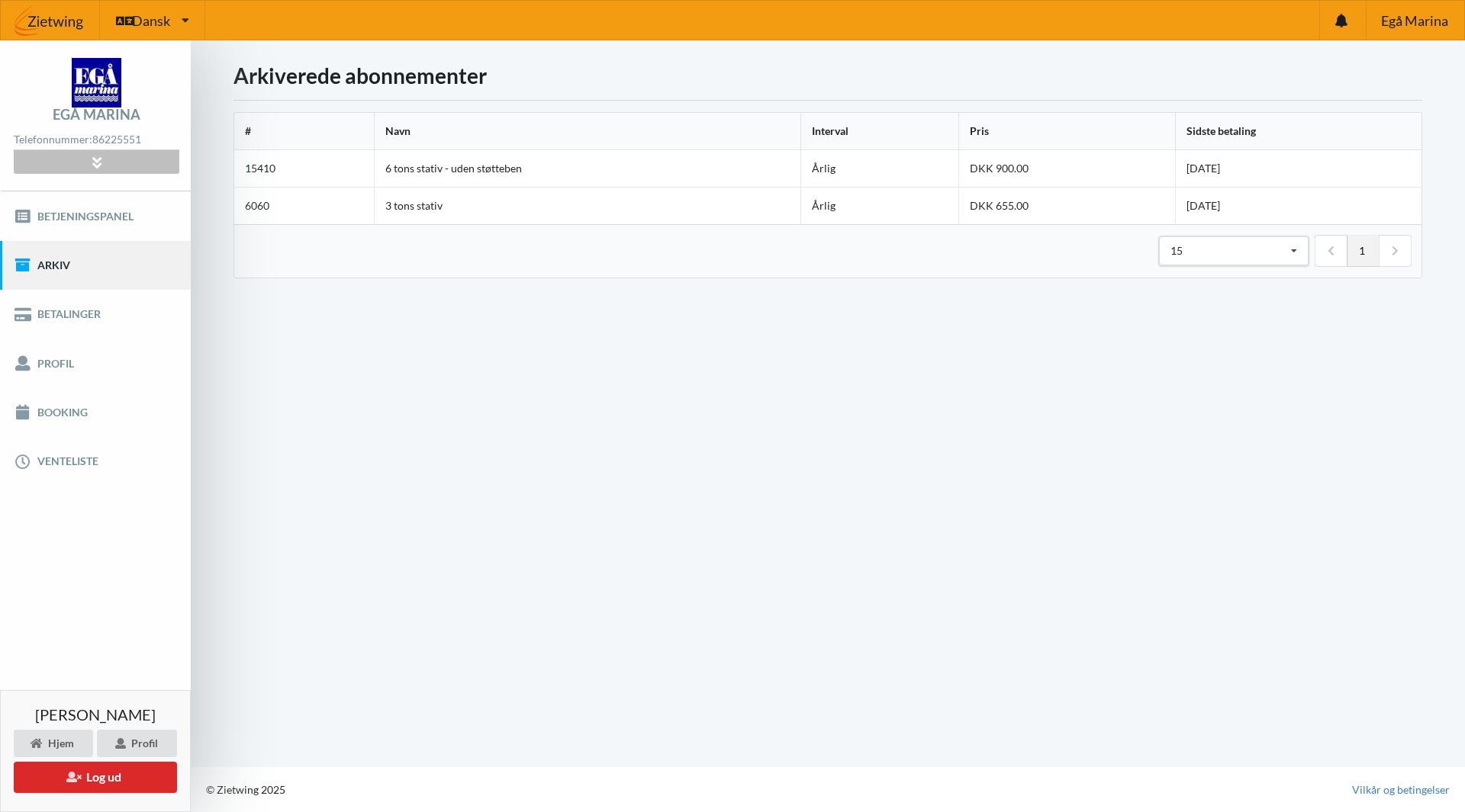
click at [99, 160] on icon at bounding box center [97, 161] width 18 height 13
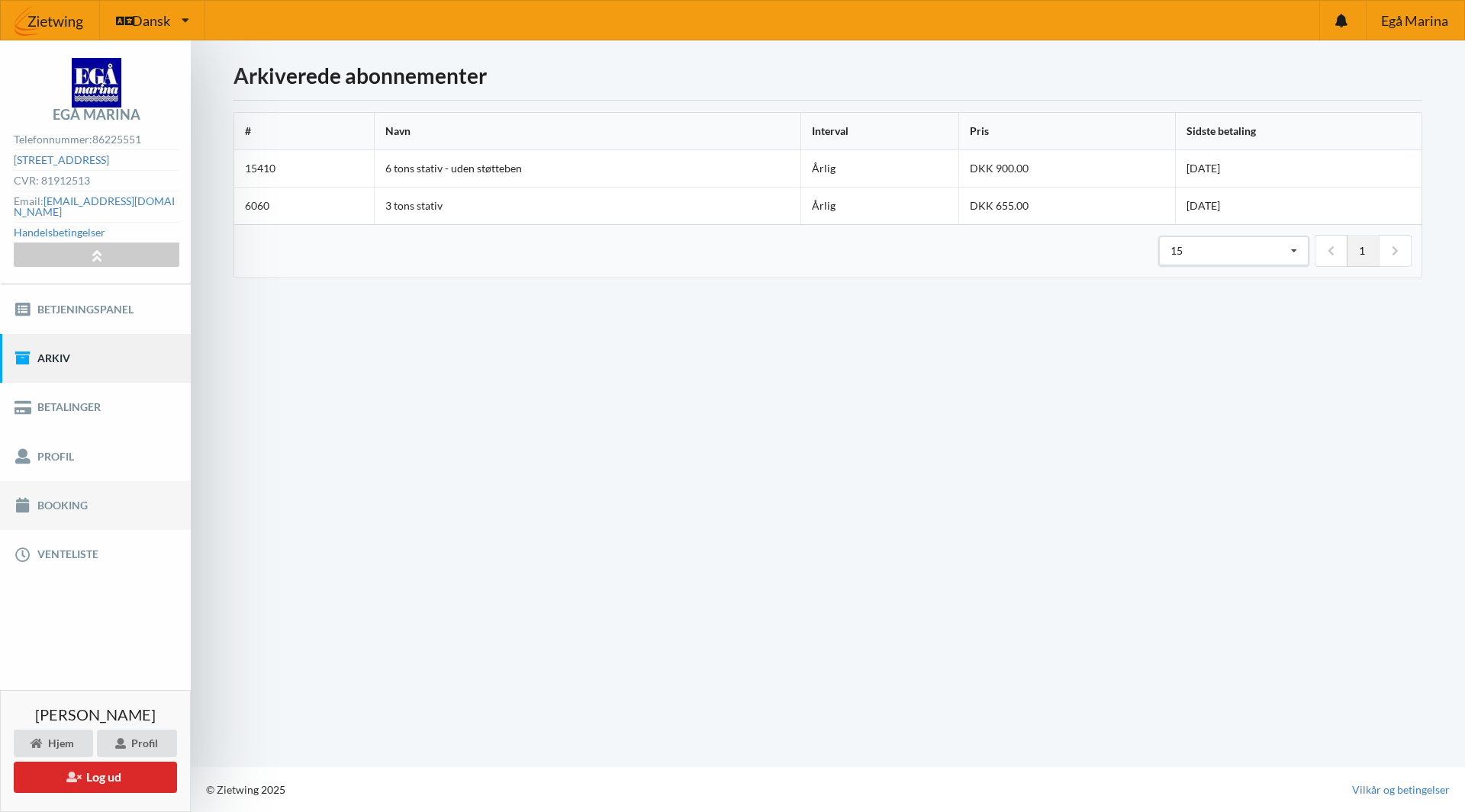
click at [62, 492] on link "Booking" at bounding box center [96, 506] width 191 height 49
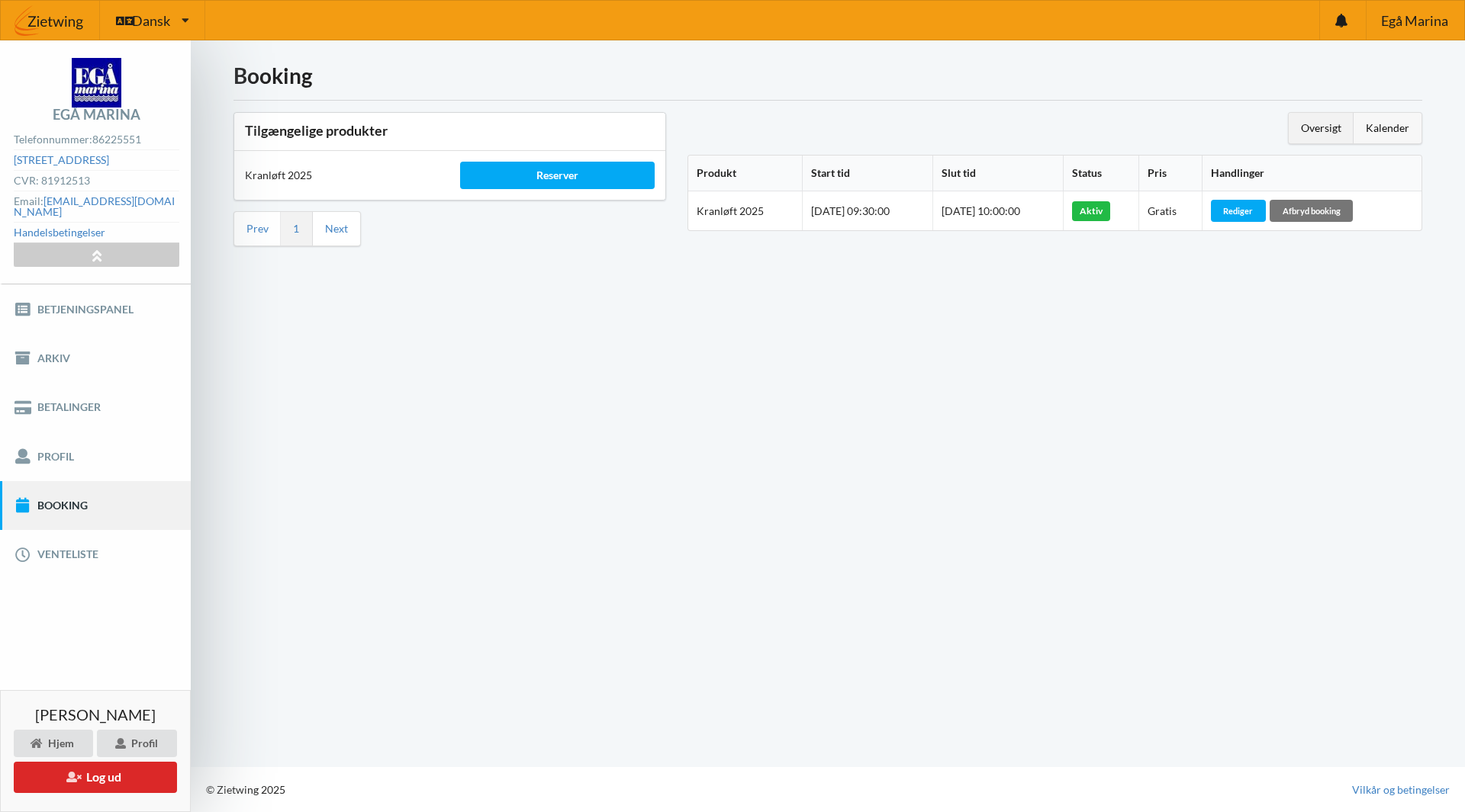
click at [1394, 121] on div "Kalender" at bounding box center [1387, 127] width 68 height 31
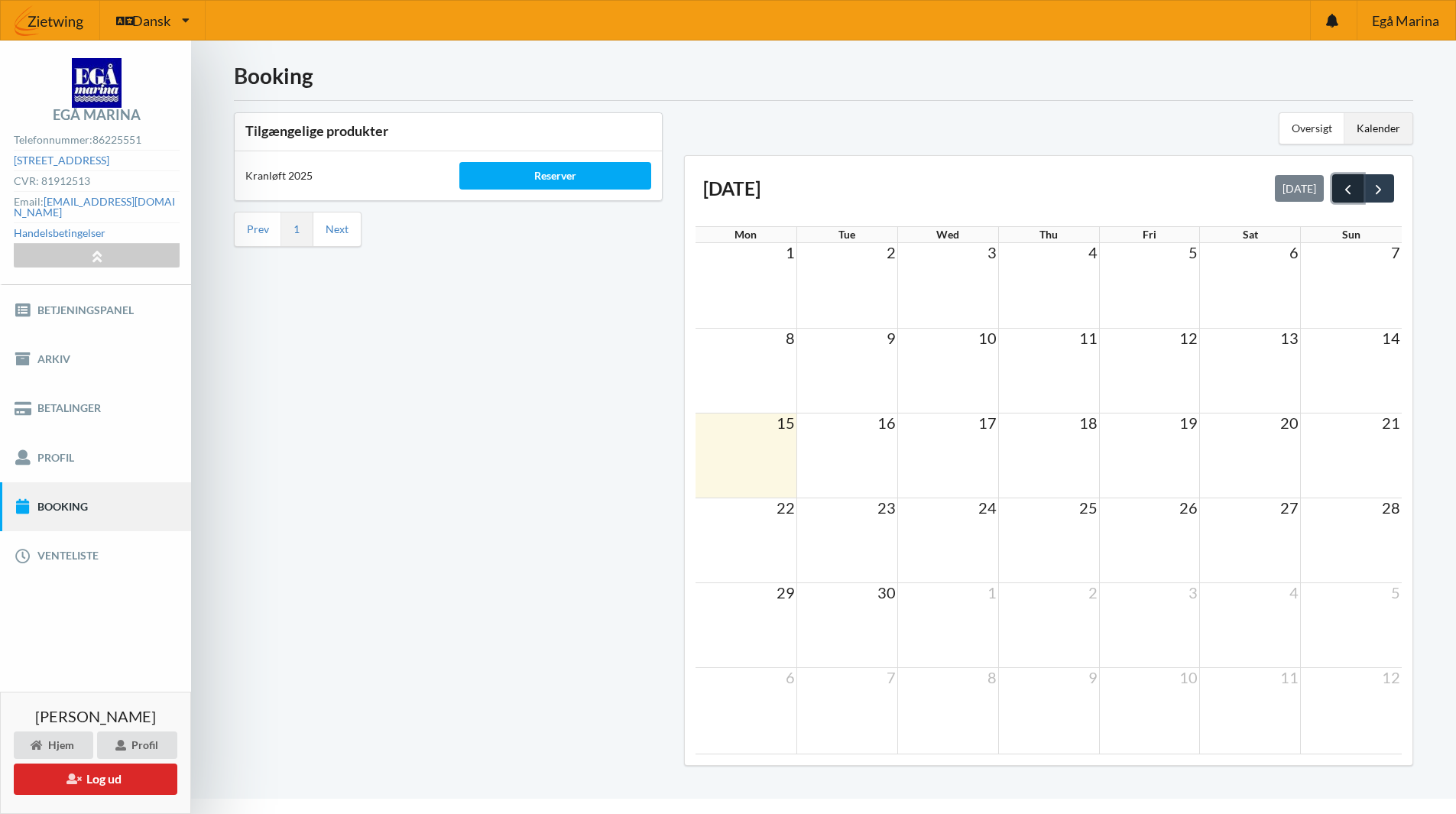
click at [1348, 186] on span "prev" at bounding box center [1348, 190] width 16 height 16
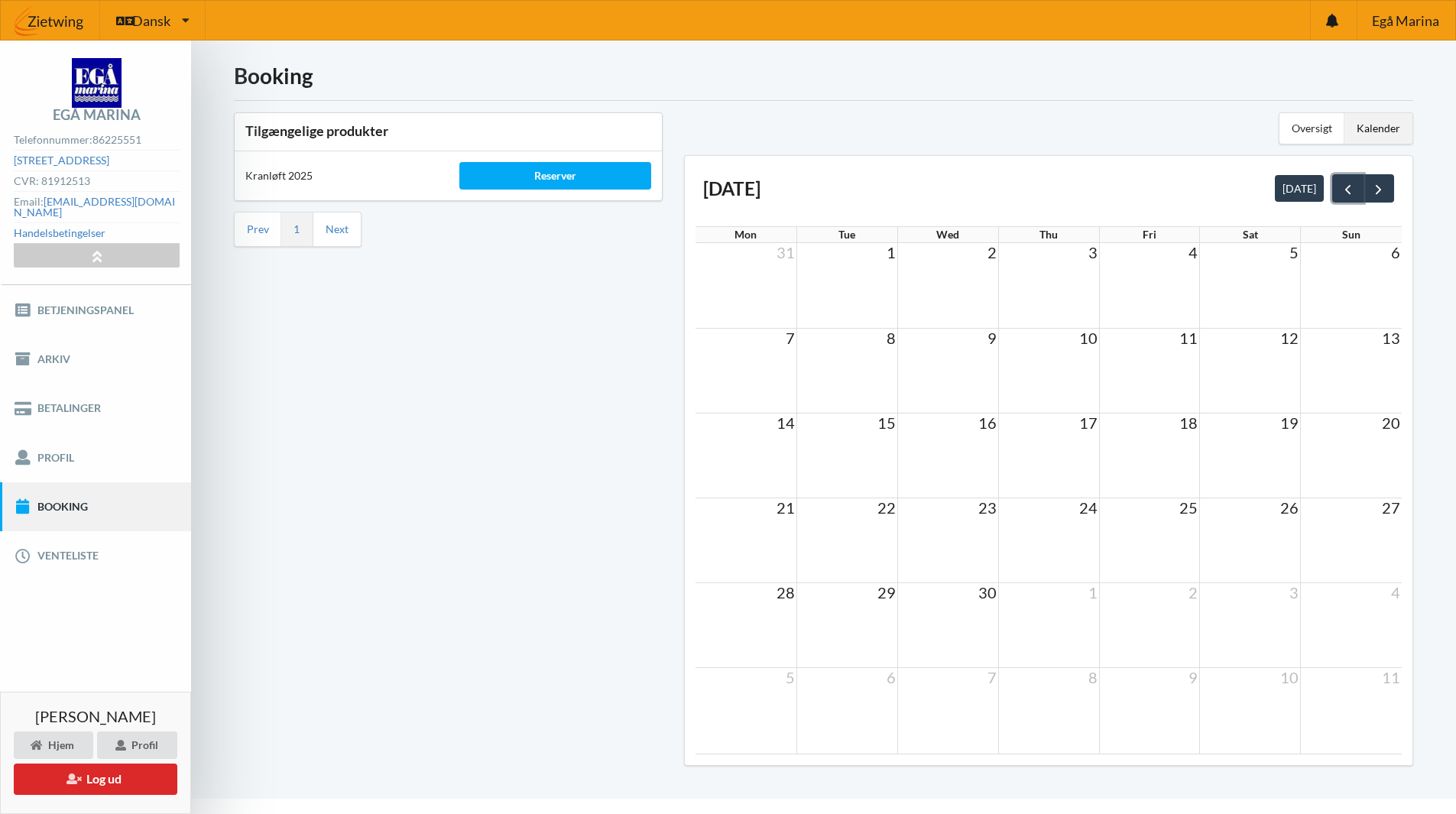
click at [1348, 186] on span "prev" at bounding box center [1348, 190] width 16 height 16
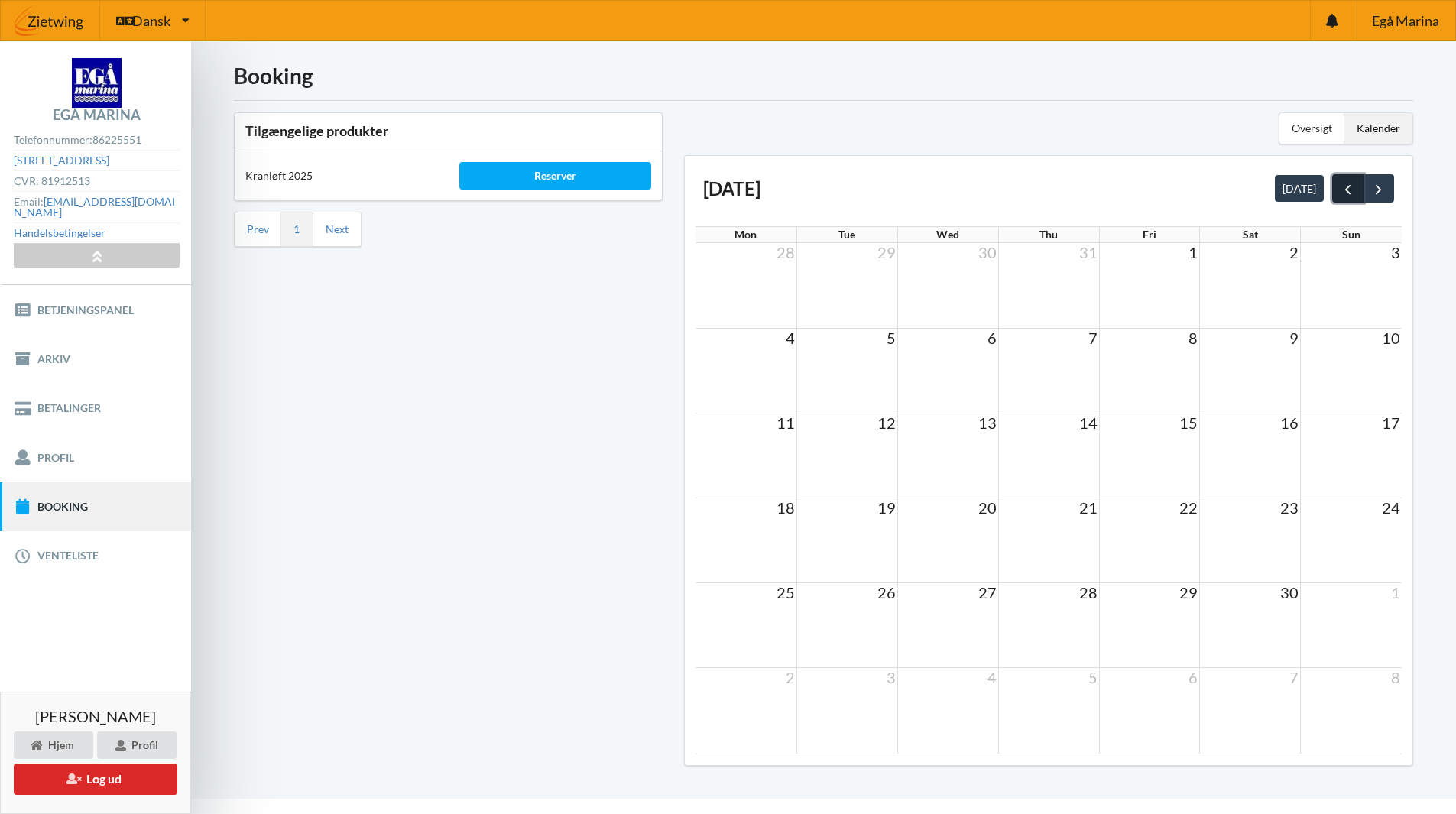
click at [1348, 185] on span "prev" at bounding box center [1348, 190] width 16 height 16
